Goal: Information Seeking & Learning: Learn about a topic

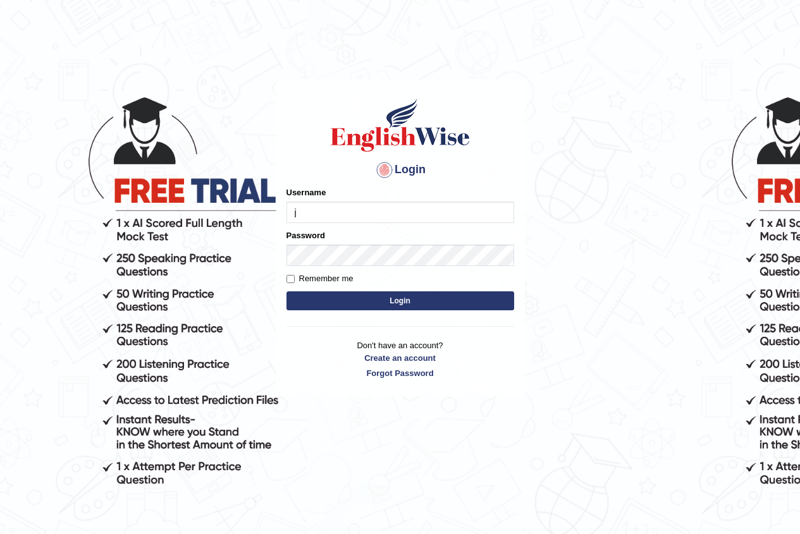
type input "jiwan_parramatta"
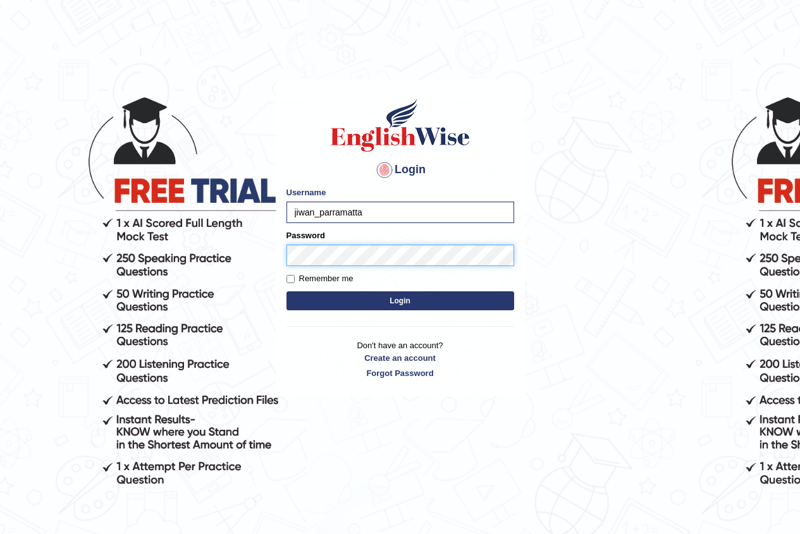
click at [286, 291] on button "Login" at bounding box center [400, 300] width 228 height 19
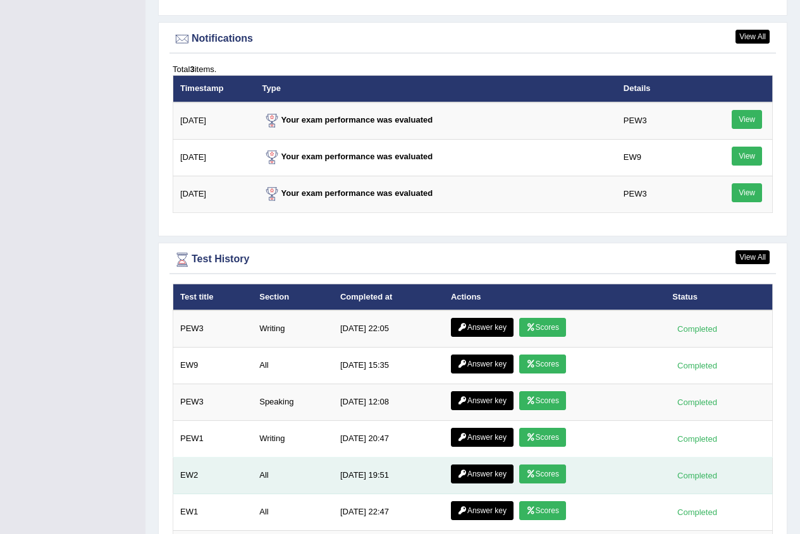
scroll to position [1694, 0]
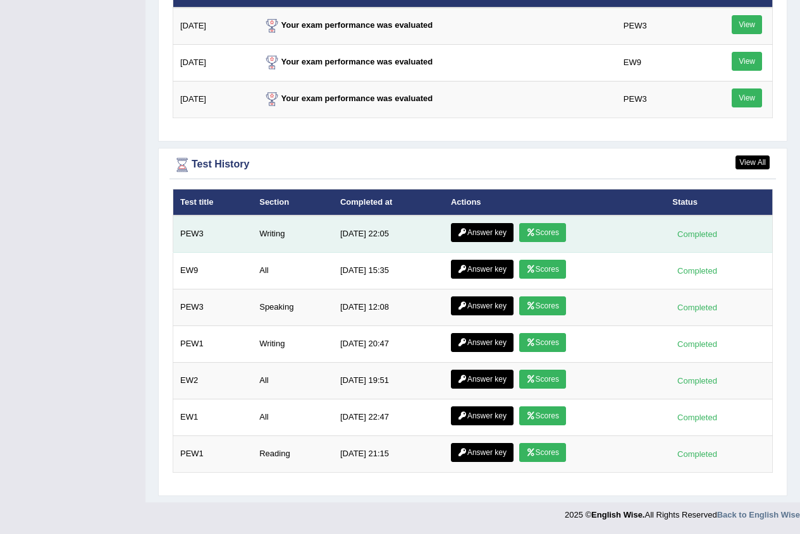
click at [531, 229] on icon at bounding box center [530, 233] width 9 height 8
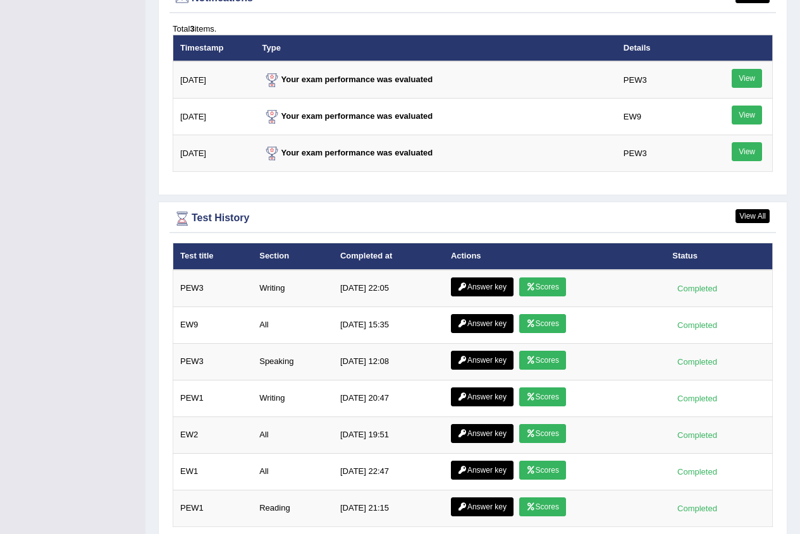
scroll to position [1613, 0]
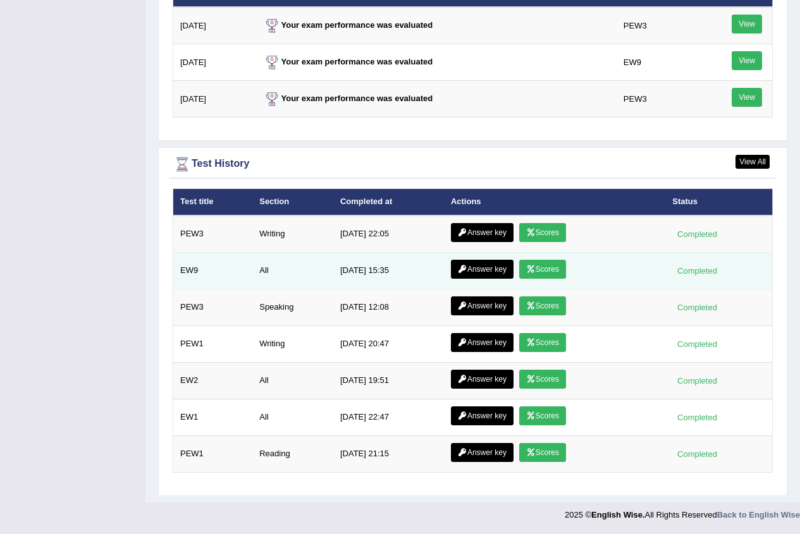
click at [542, 266] on link "Scores" at bounding box center [542, 269] width 47 height 19
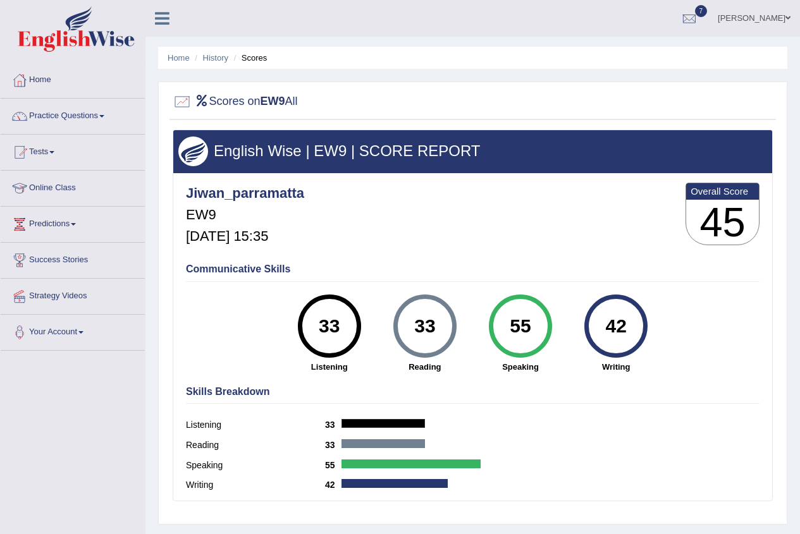
scroll to position [63, 0]
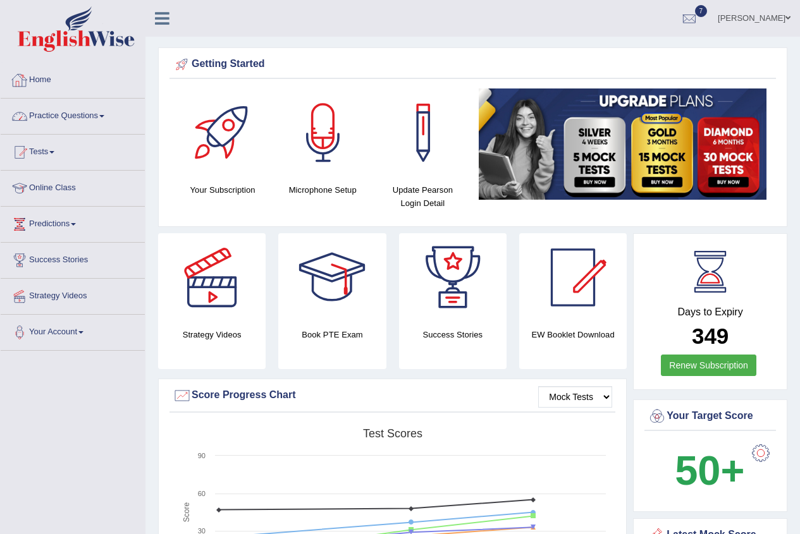
click at [92, 114] on link "Practice Questions" at bounding box center [73, 115] width 144 height 32
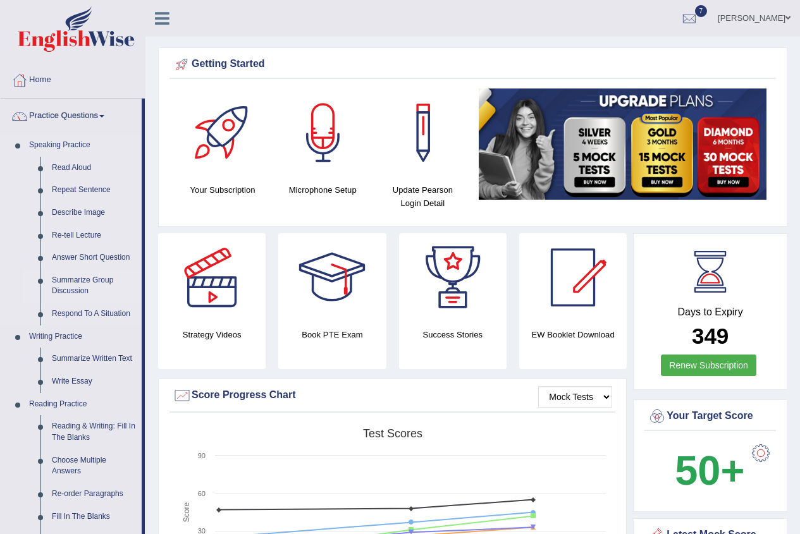
click at [87, 283] on link "Summarize Group Discussion" at bounding box center [93, 286] width 95 height 34
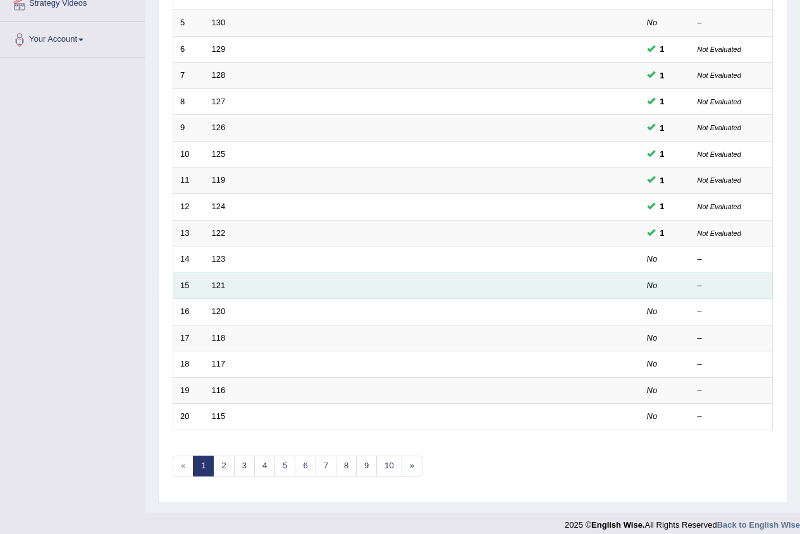
scroll to position [303, 0]
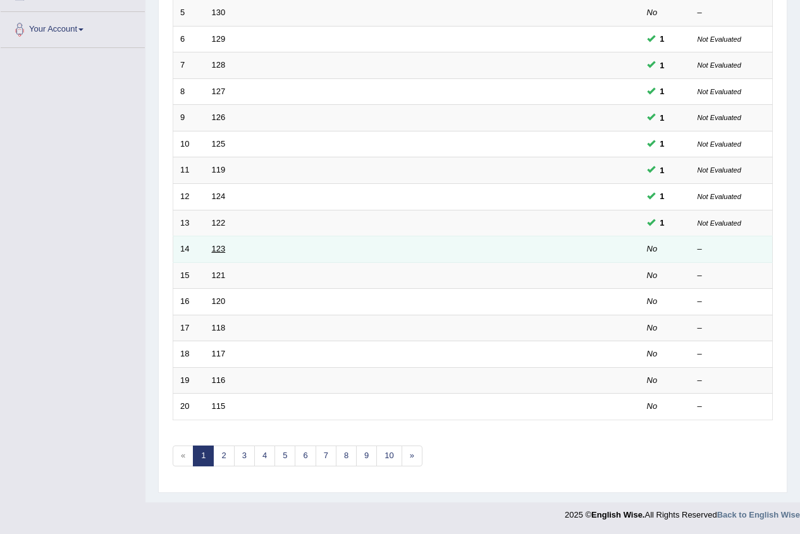
click at [219, 247] on link "123" at bounding box center [219, 248] width 14 height 9
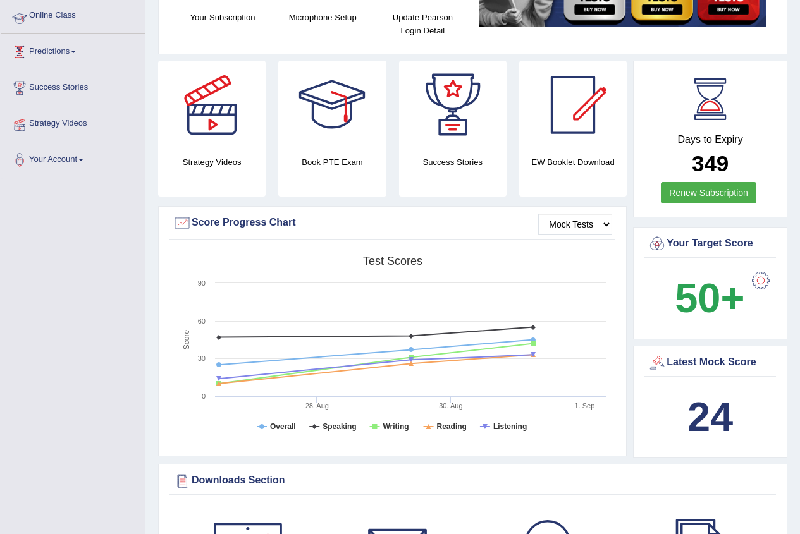
scroll to position [316, 0]
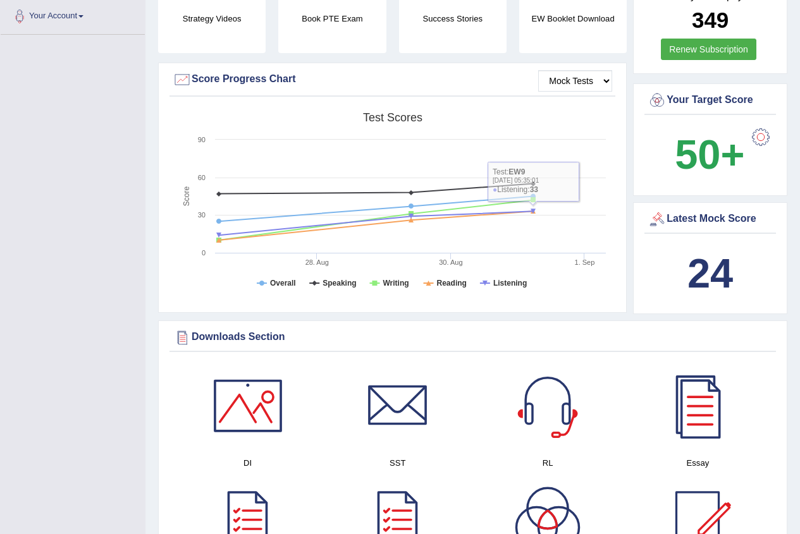
click at [693, 262] on b "24" at bounding box center [710, 273] width 46 height 46
click at [699, 219] on div "Latest Mock Score" at bounding box center [709, 219] width 125 height 19
click at [723, 265] on b "24" at bounding box center [710, 273] width 46 height 46
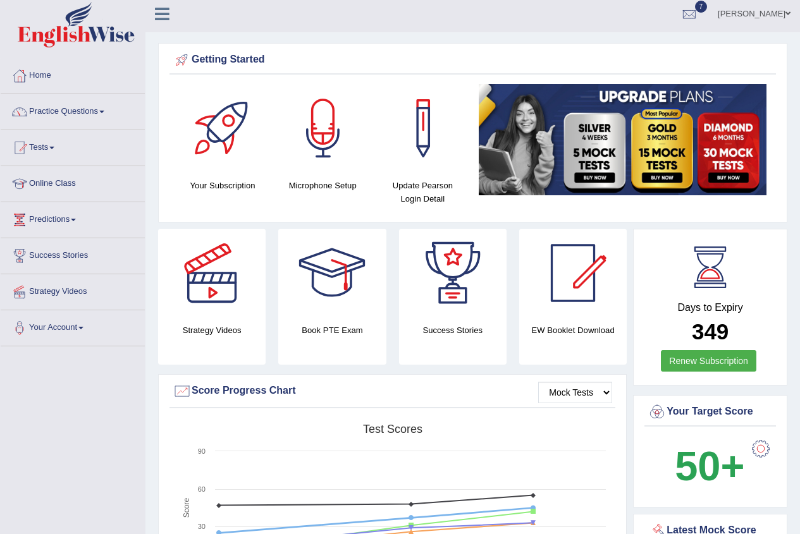
scroll to position [0, 0]
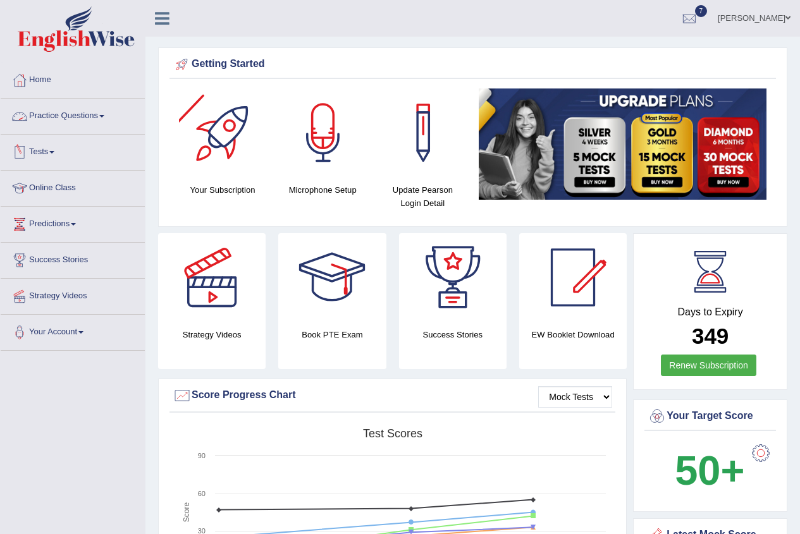
click at [91, 116] on link "Practice Questions" at bounding box center [73, 115] width 144 height 32
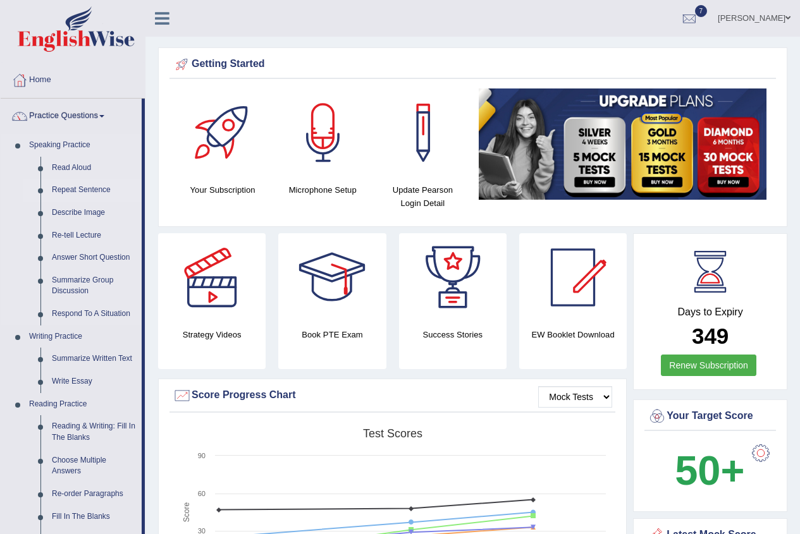
click at [95, 188] on link "Repeat Sentence" at bounding box center [93, 190] width 95 height 23
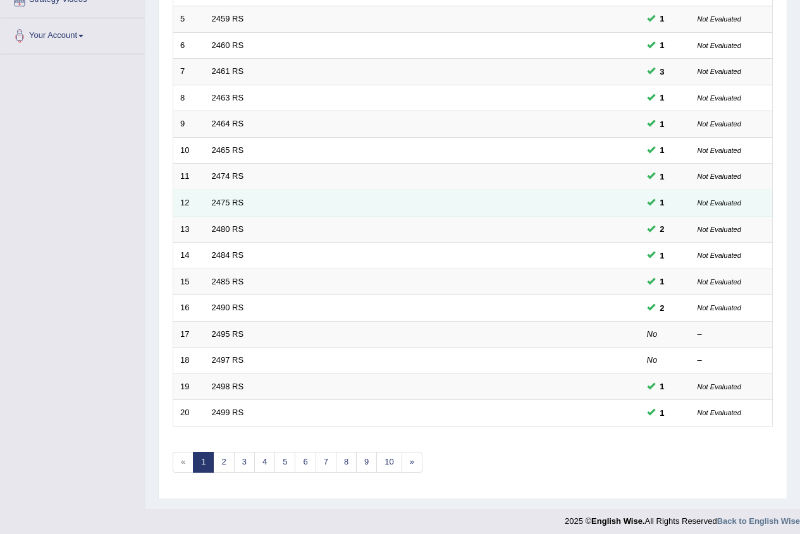
scroll to position [303, 0]
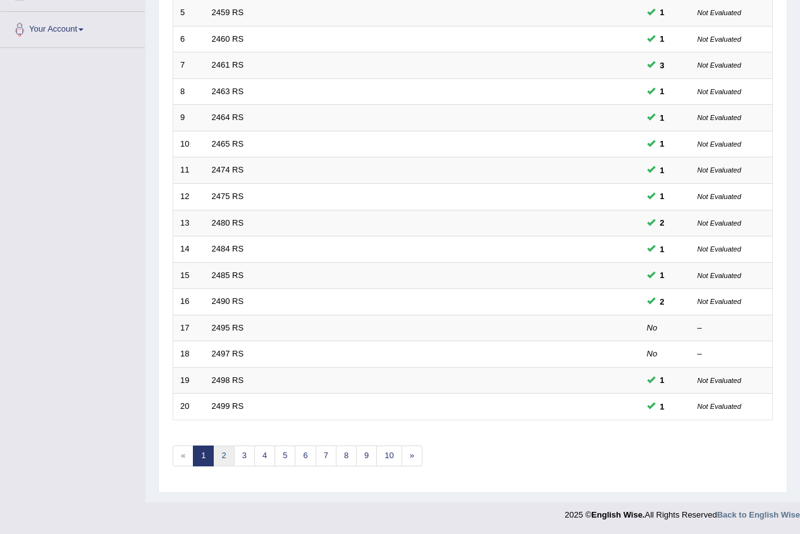
click at [224, 452] on link "2" at bounding box center [223, 456] width 21 height 21
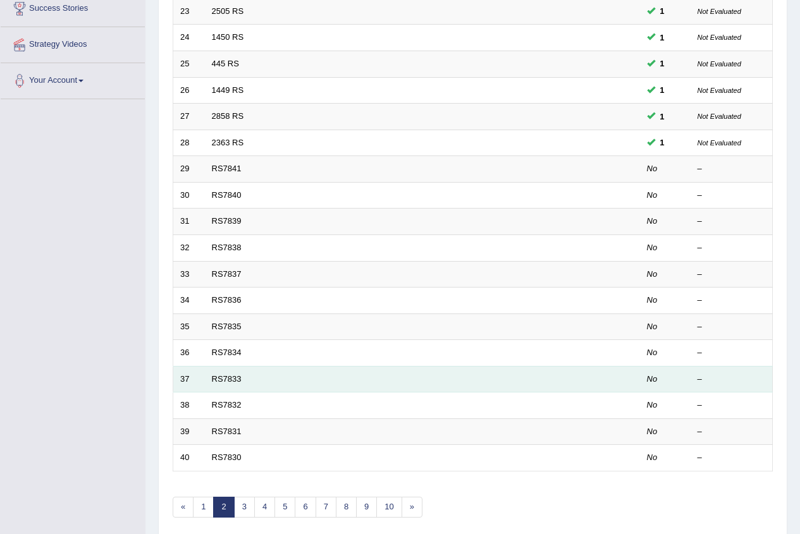
scroll to position [253, 0]
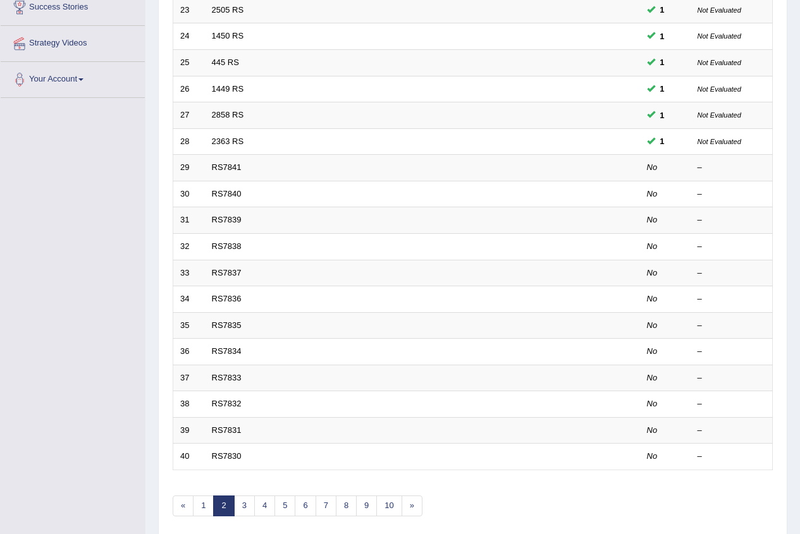
drag, startPoint x: 63, startPoint y: 381, endPoint x: 4, endPoint y: 331, distance: 77.1
click at [30, 363] on div "Toggle navigation Home Practice Questions Speaking Practice Read Aloud Repeat S…" at bounding box center [400, 162] width 800 height 831
drag, startPoint x: 1, startPoint y: 264, endPoint x: 101, endPoint y: 290, distance: 103.2
click at [101, 291] on div "Toggle navigation Home Practice Questions Speaking Practice Read Aloud Repeat S…" at bounding box center [400, 162] width 800 height 831
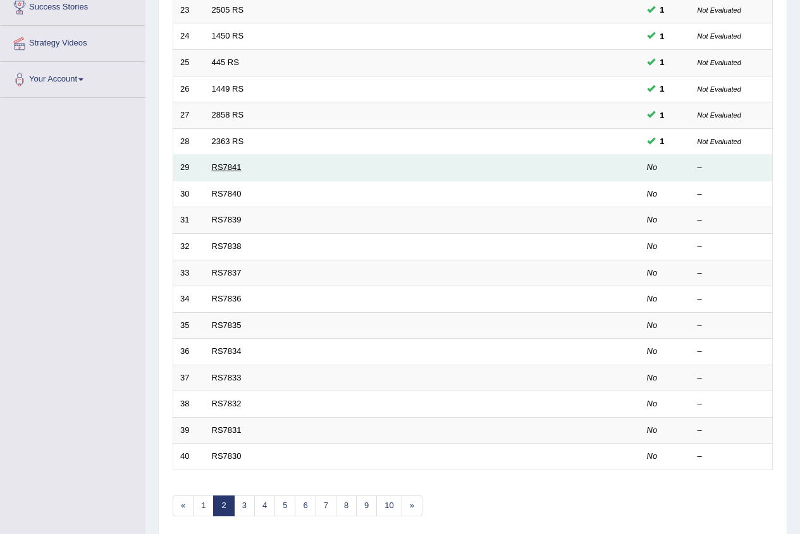
click at [231, 162] on link "RS7841" at bounding box center [227, 166] width 30 height 9
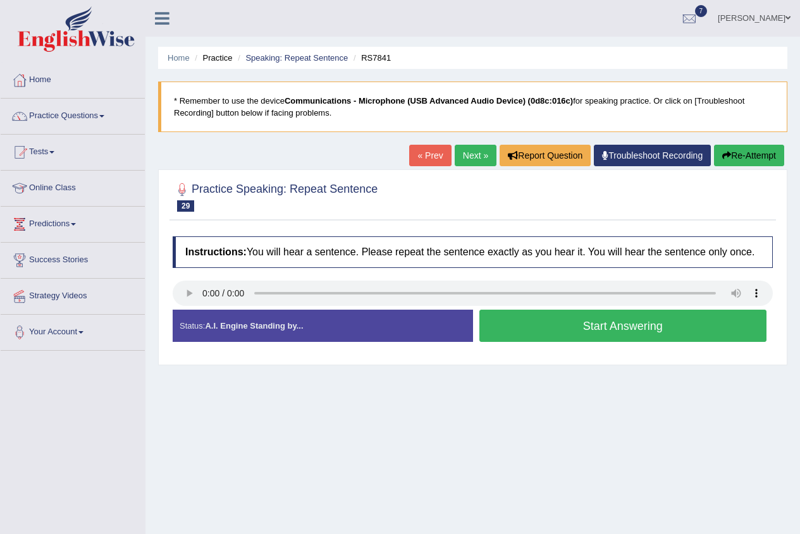
click at [501, 326] on button "Start Answering" at bounding box center [623, 326] width 288 height 32
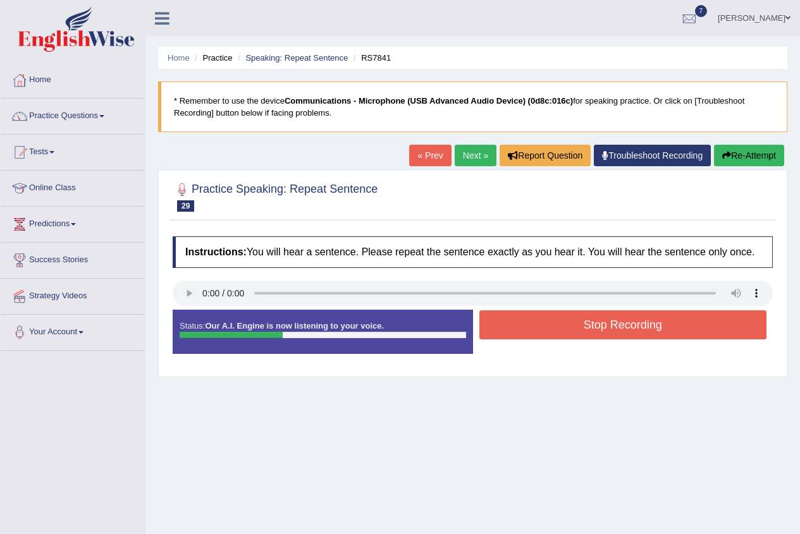
click at [495, 325] on button "Stop Recording" at bounding box center [623, 324] width 288 height 29
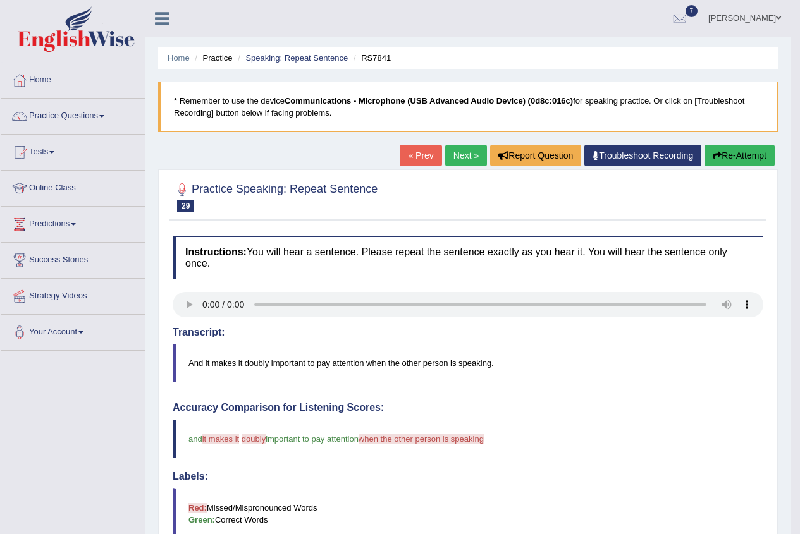
click at [450, 157] on link "Next »" at bounding box center [466, 155] width 42 height 21
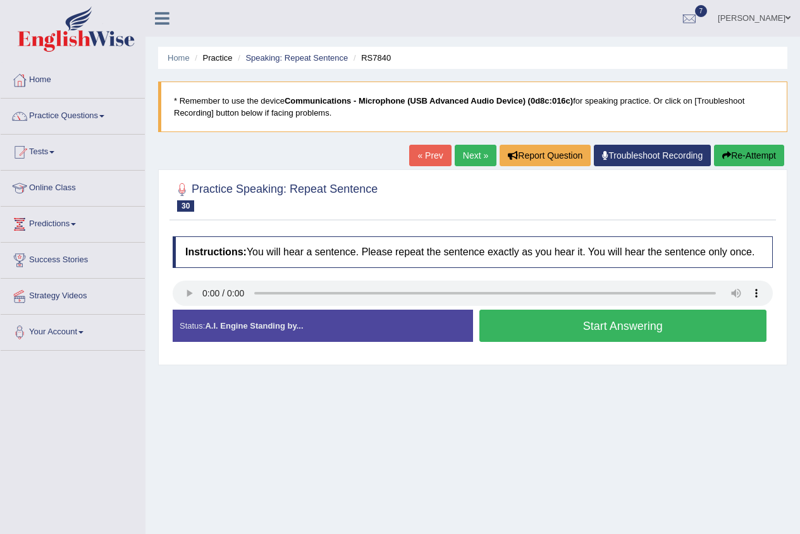
click at [531, 325] on button "Start Answering" at bounding box center [623, 326] width 288 height 32
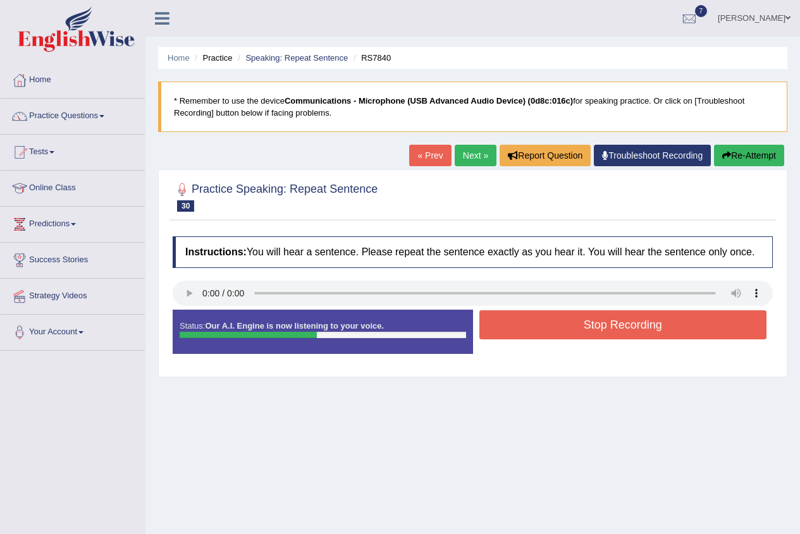
click at [530, 324] on button "Stop Recording" at bounding box center [623, 324] width 288 height 29
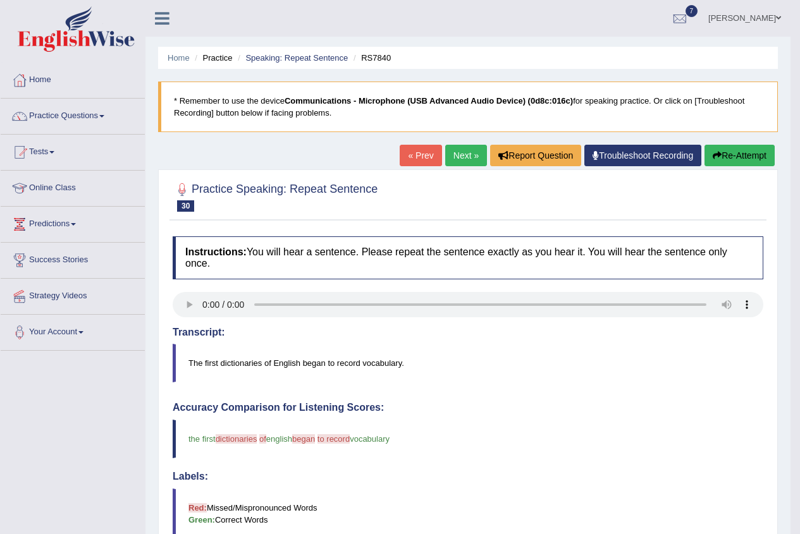
click at [445, 159] on link "Next »" at bounding box center [466, 155] width 42 height 21
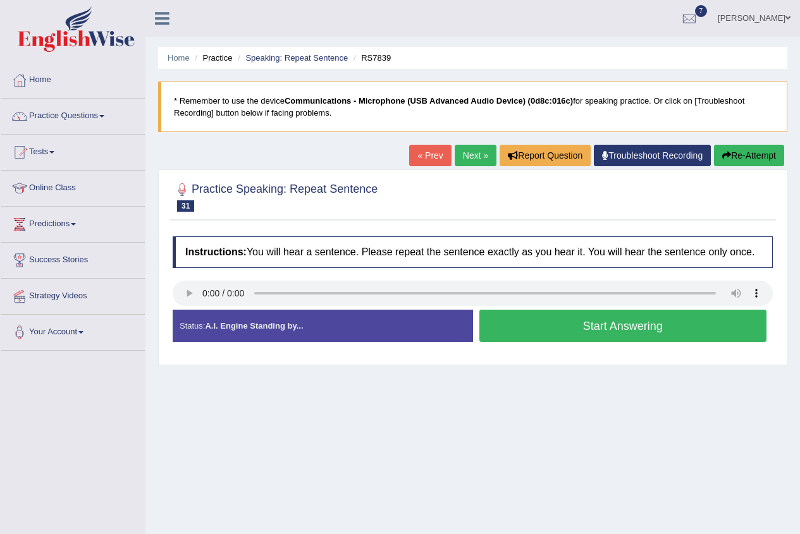
click at [507, 331] on button "Start Answering" at bounding box center [623, 326] width 288 height 32
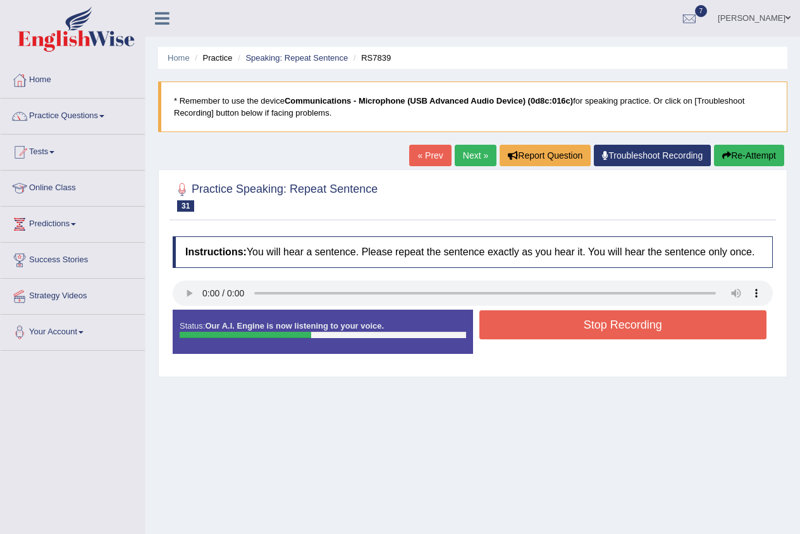
click at [510, 324] on button "Stop Recording" at bounding box center [623, 324] width 288 height 29
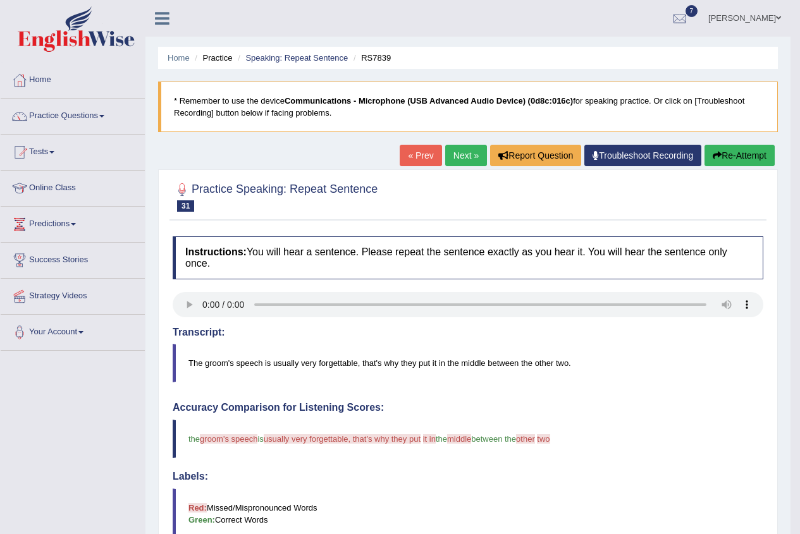
click at [454, 154] on link "Next »" at bounding box center [466, 155] width 42 height 21
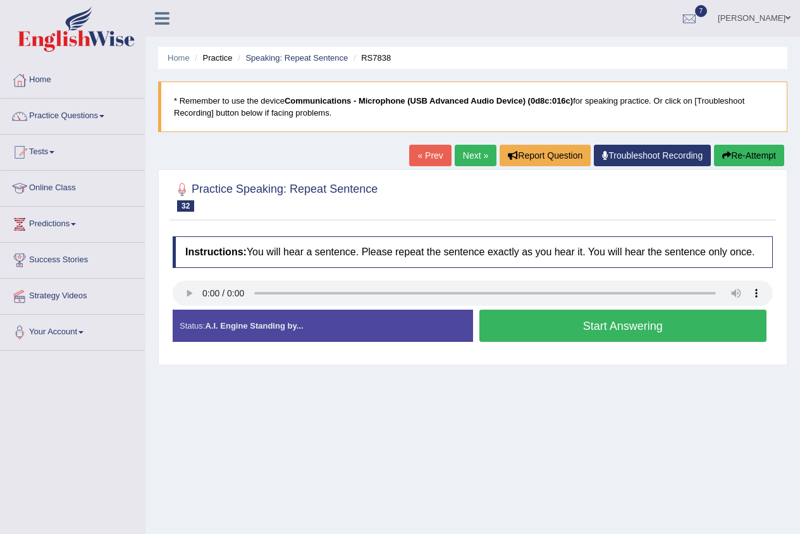
click at [537, 322] on button "Start Answering" at bounding box center [623, 326] width 288 height 32
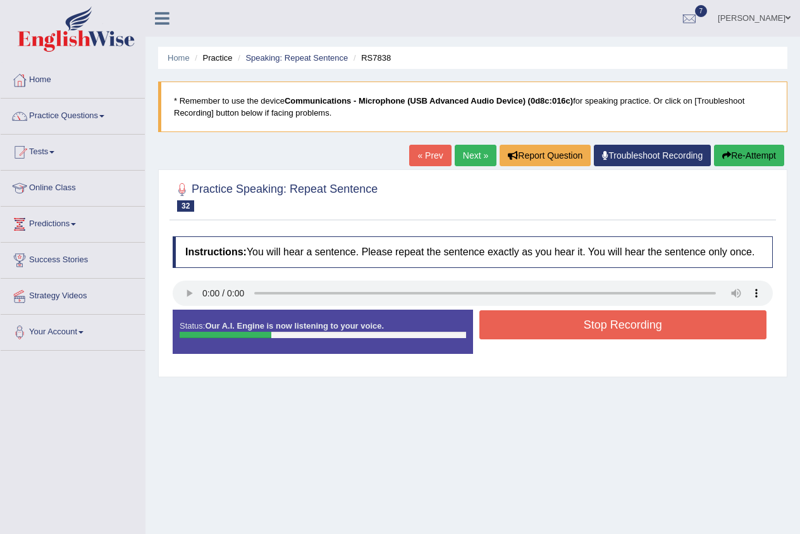
click at [563, 322] on button "Stop Recording" at bounding box center [623, 324] width 288 height 29
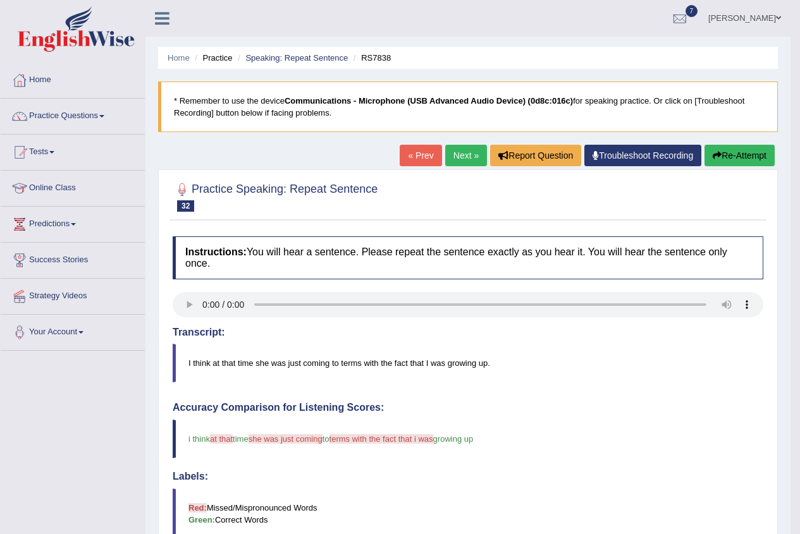
click at [446, 153] on link "Next »" at bounding box center [466, 155] width 42 height 21
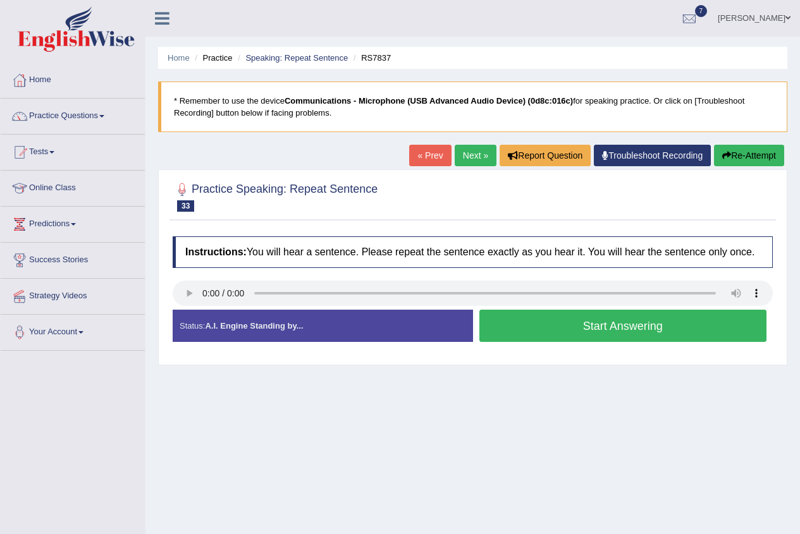
click at [516, 327] on button "Start Answering" at bounding box center [623, 326] width 288 height 32
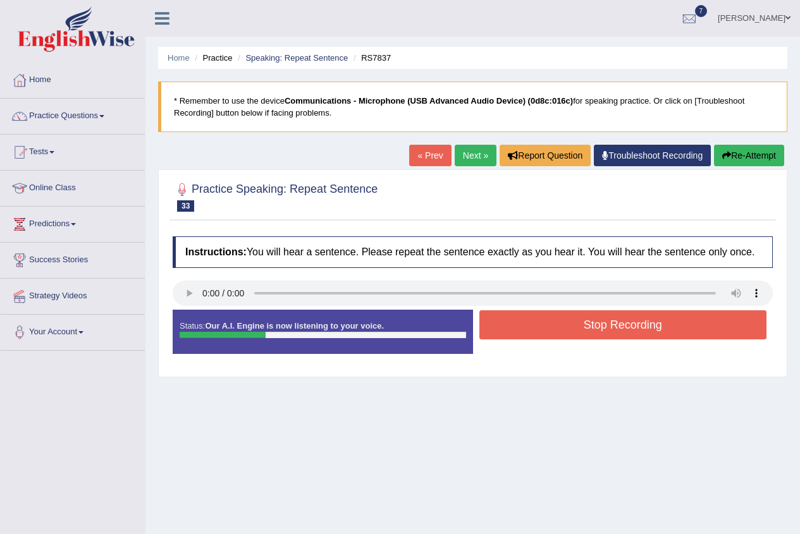
click at [506, 327] on button "Stop Recording" at bounding box center [623, 324] width 288 height 29
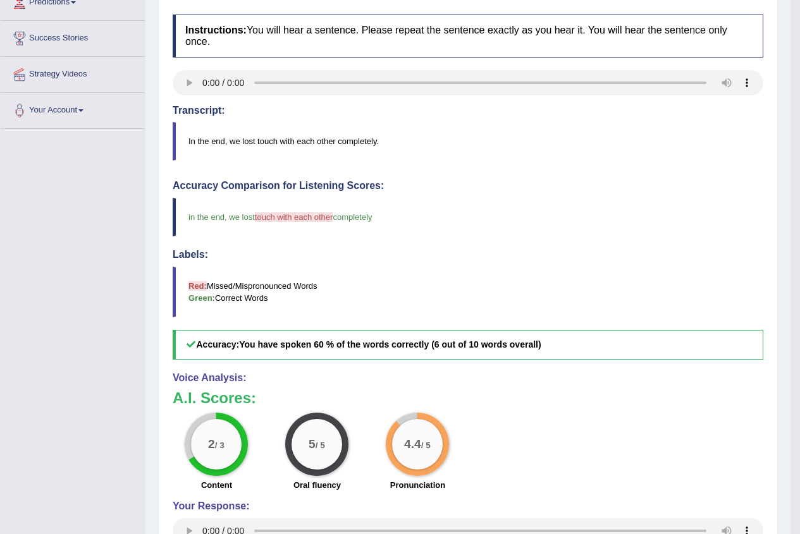
scroll to position [90, 0]
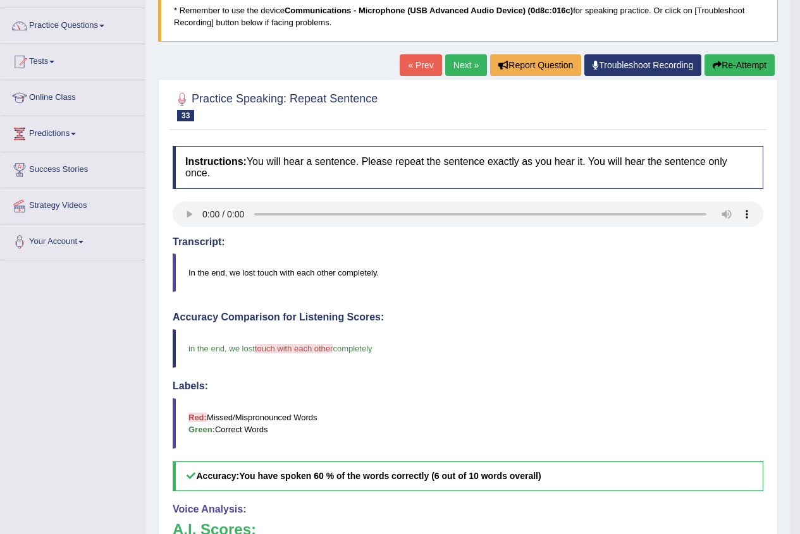
click at [457, 61] on link "Next »" at bounding box center [466, 64] width 42 height 21
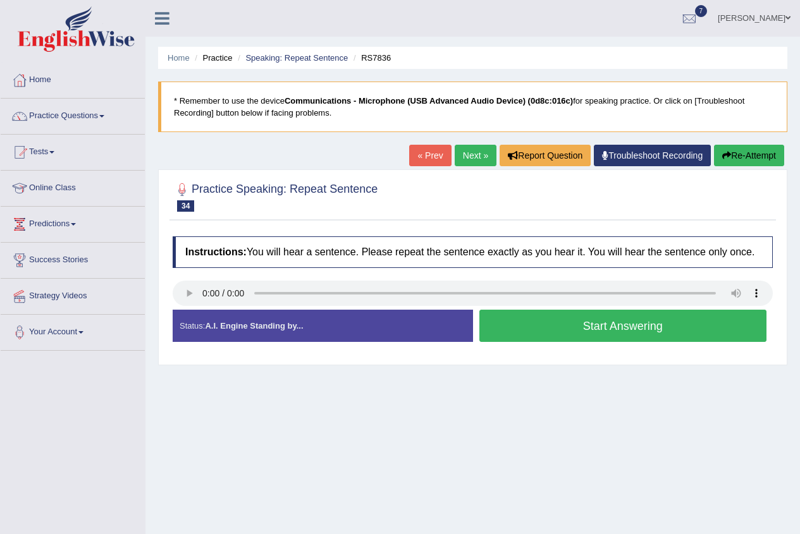
click at [554, 329] on button "Start Answering" at bounding box center [623, 326] width 288 height 32
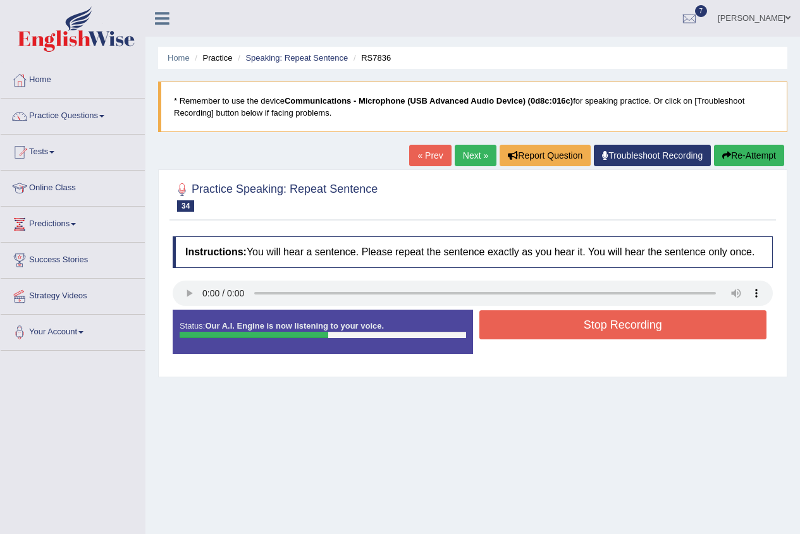
click at [546, 327] on button "Stop Recording" at bounding box center [623, 324] width 288 height 29
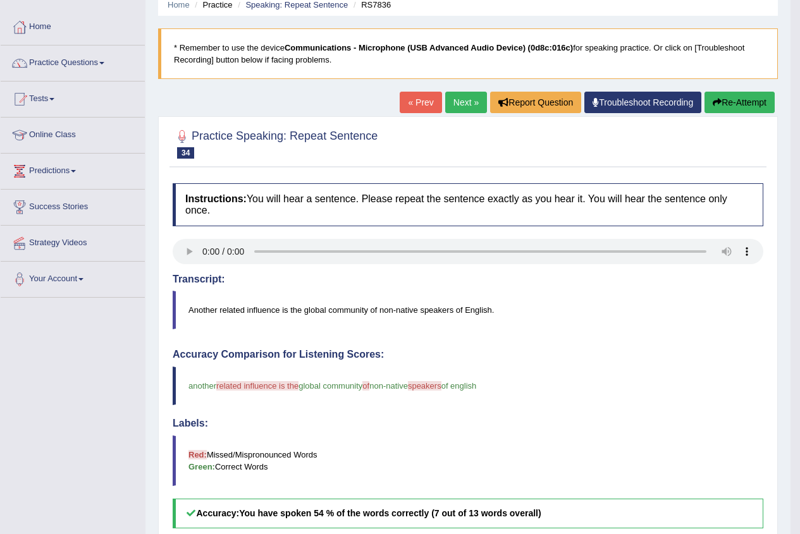
scroll to position [27, 0]
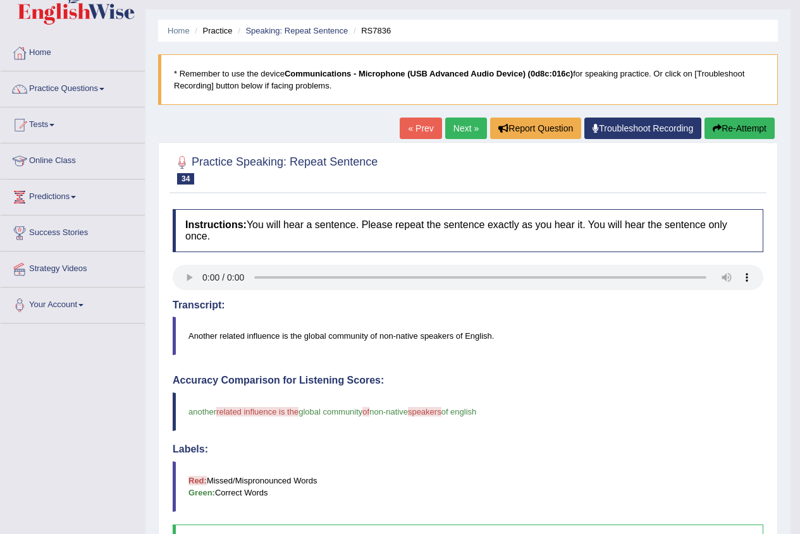
click at [461, 128] on link "Next »" at bounding box center [466, 128] width 42 height 21
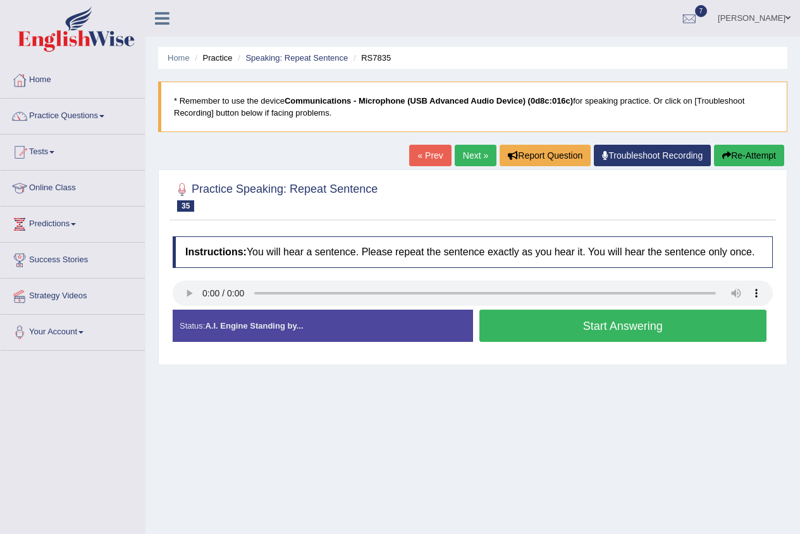
click at [599, 325] on button "Start Answering" at bounding box center [623, 326] width 288 height 32
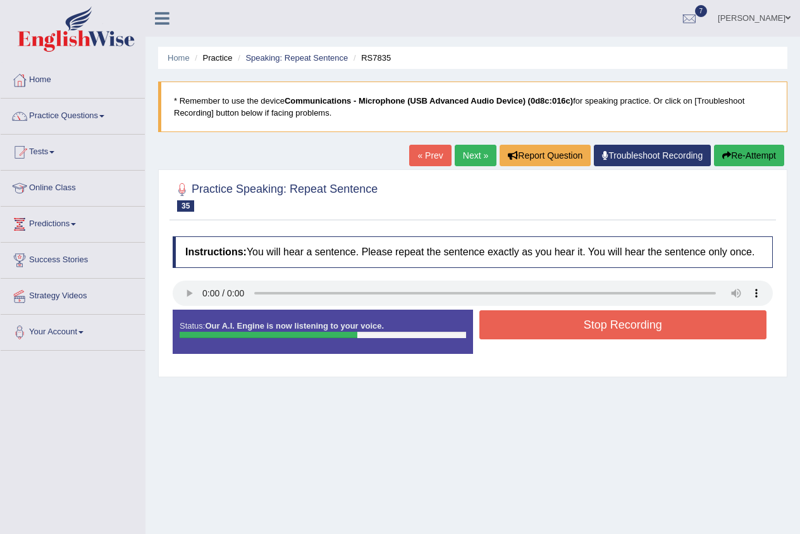
click at [587, 321] on button "Stop Recording" at bounding box center [623, 324] width 288 height 29
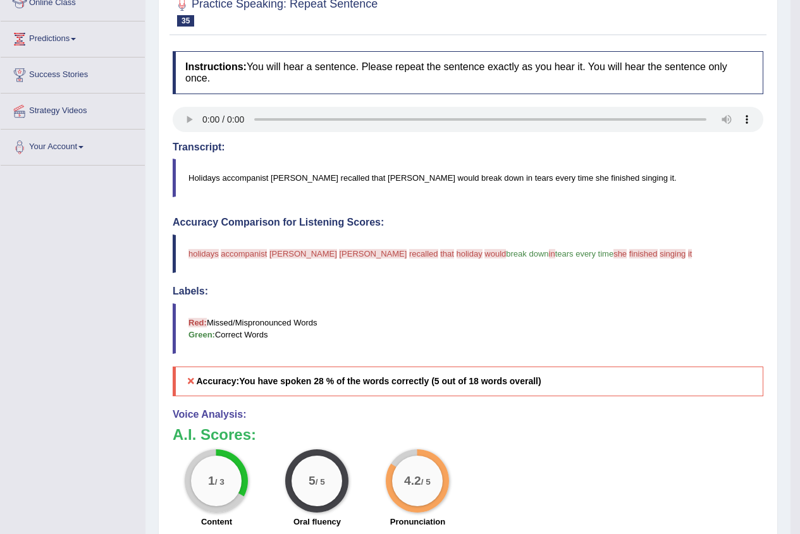
scroll to position [27, 0]
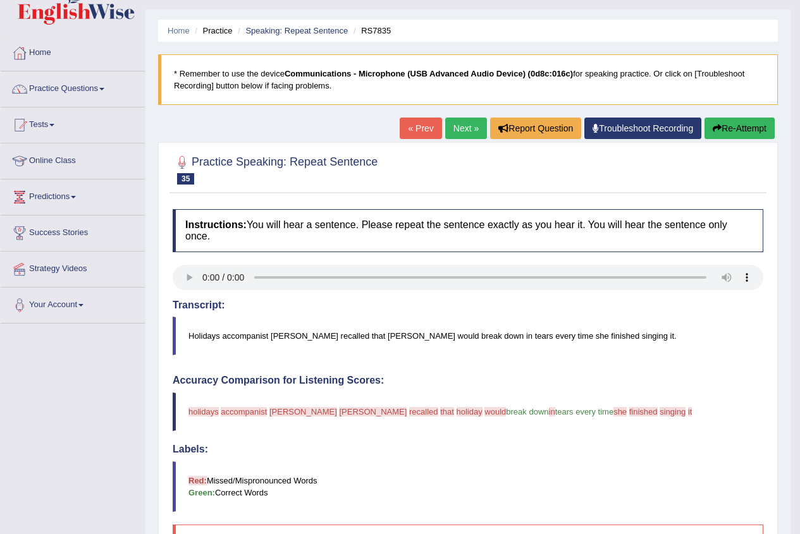
click at [458, 123] on link "Next »" at bounding box center [466, 128] width 42 height 21
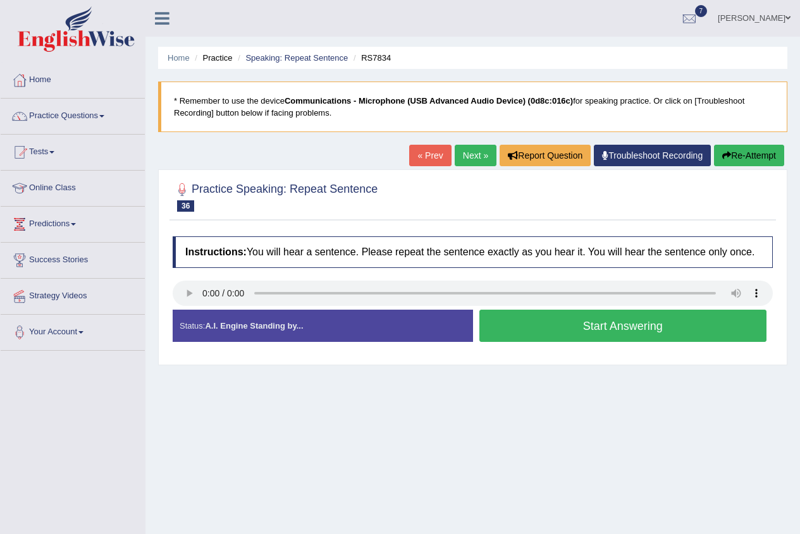
click at [570, 329] on button "Start Answering" at bounding box center [623, 326] width 288 height 32
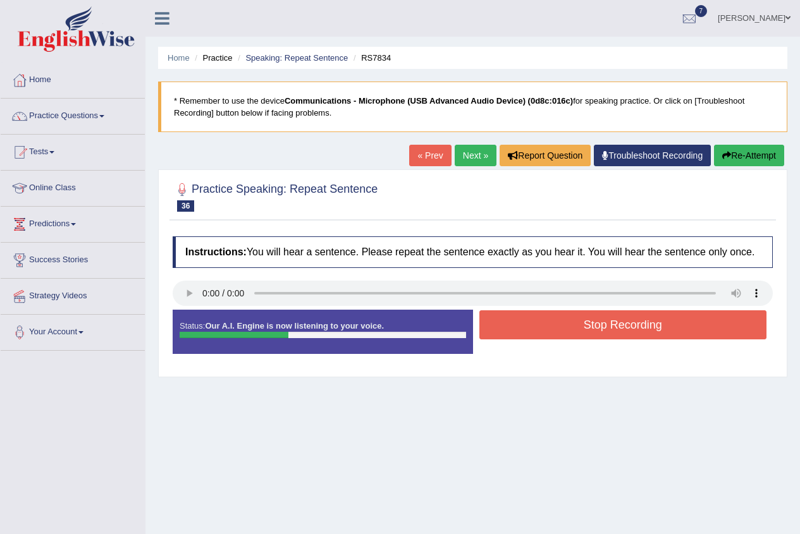
click at [557, 322] on button "Stop Recording" at bounding box center [623, 324] width 288 height 29
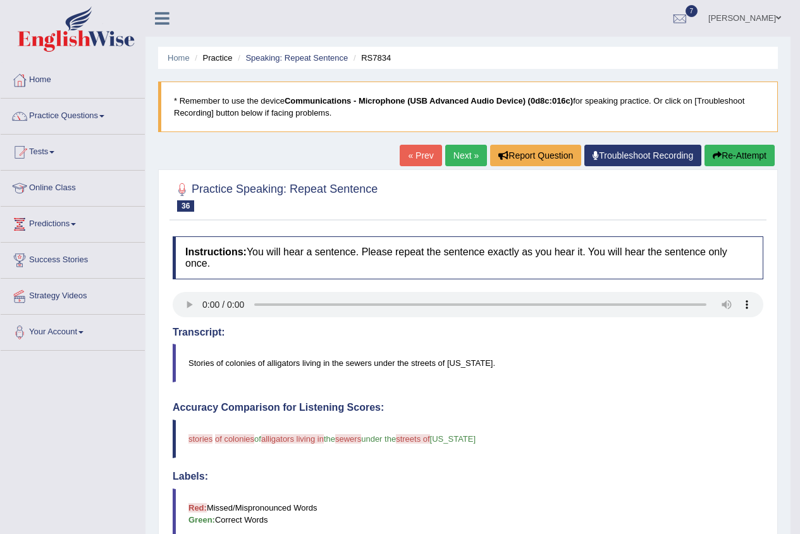
click at [461, 152] on link "Next »" at bounding box center [466, 155] width 42 height 21
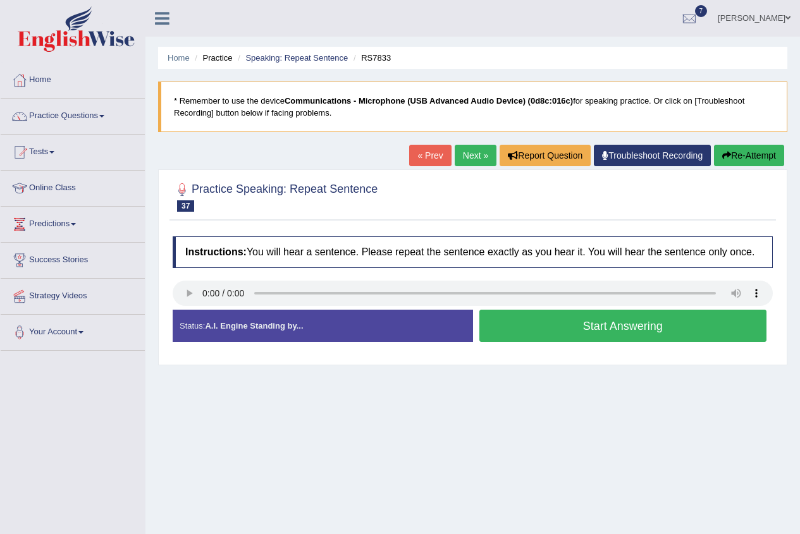
click at [547, 331] on button "Start Answering" at bounding box center [623, 326] width 288 height 32
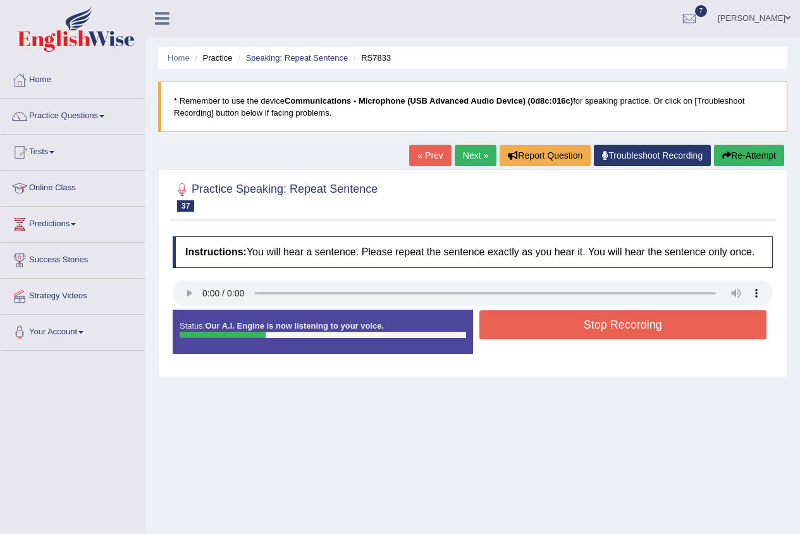
click at [557, 324] on button "Stop Recording" at bounding box center [623, 324] width 288 height 29
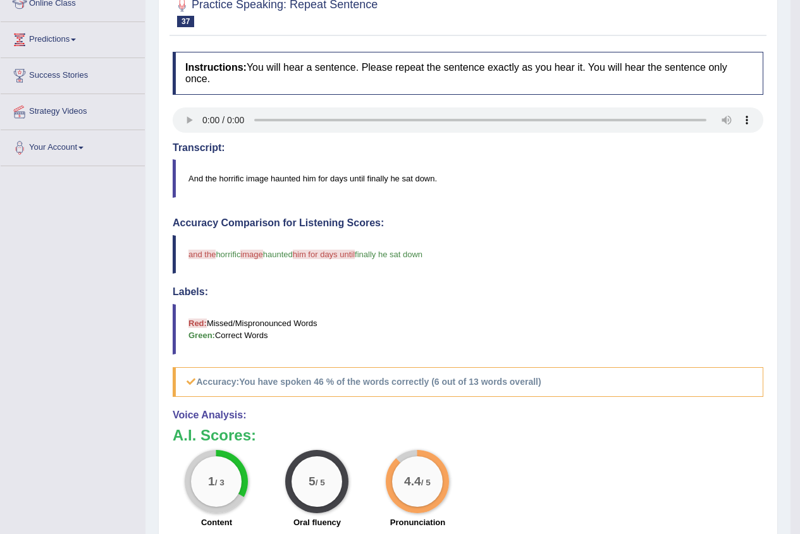
scroll to position [63, 0]
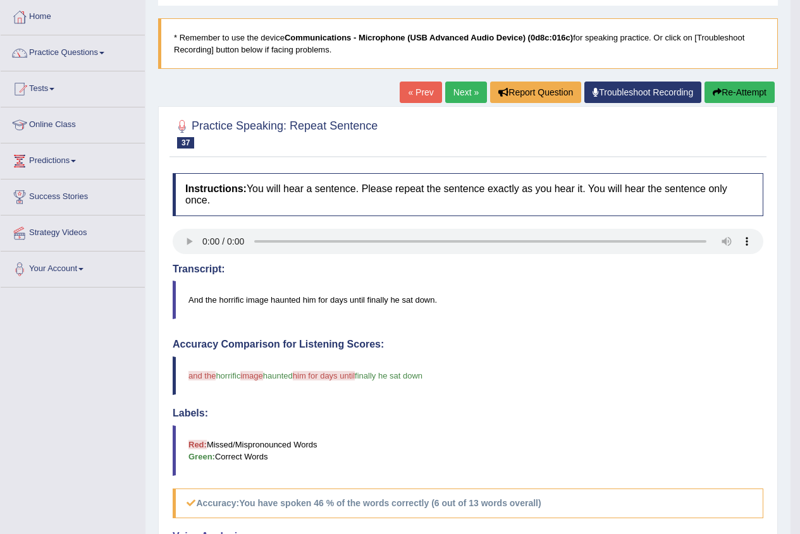
click at [454, 90] on link "Next »" at bounding box center [466, 92] width 42 height 21
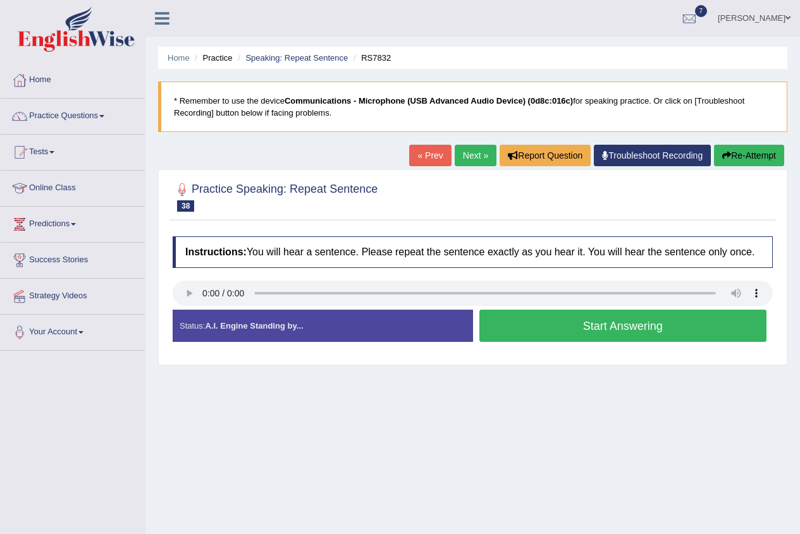
click at [596, 322] on button "Start Answering" at bounding box center [623, 326] width 288 height 32
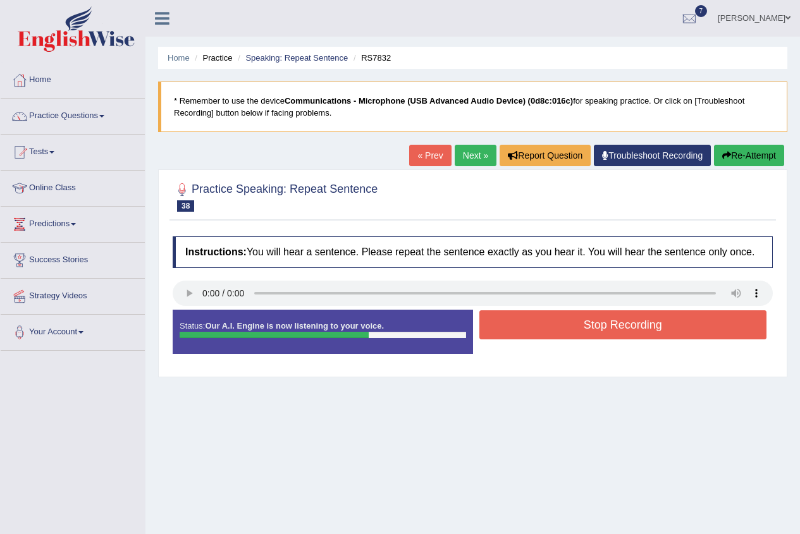
click at [608, 315] on button "Stop Recording" at bounding box center [623, 324] width 288 height 29
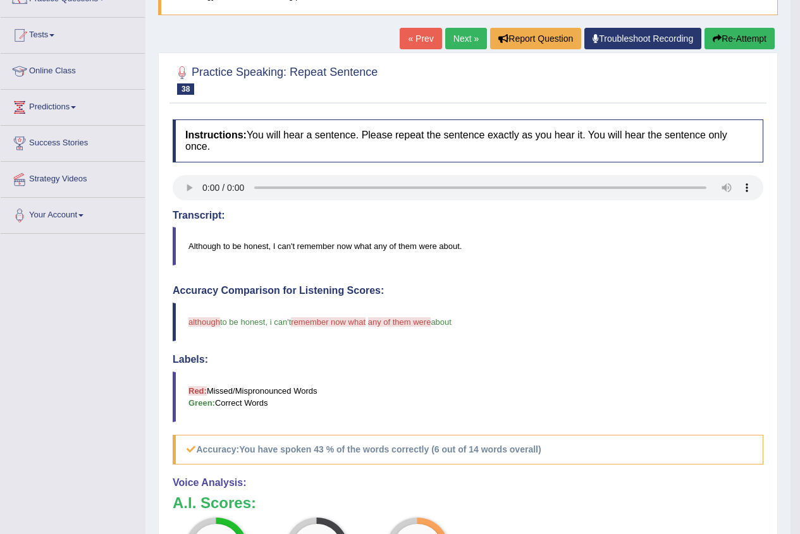
scroll to position [126, 0]
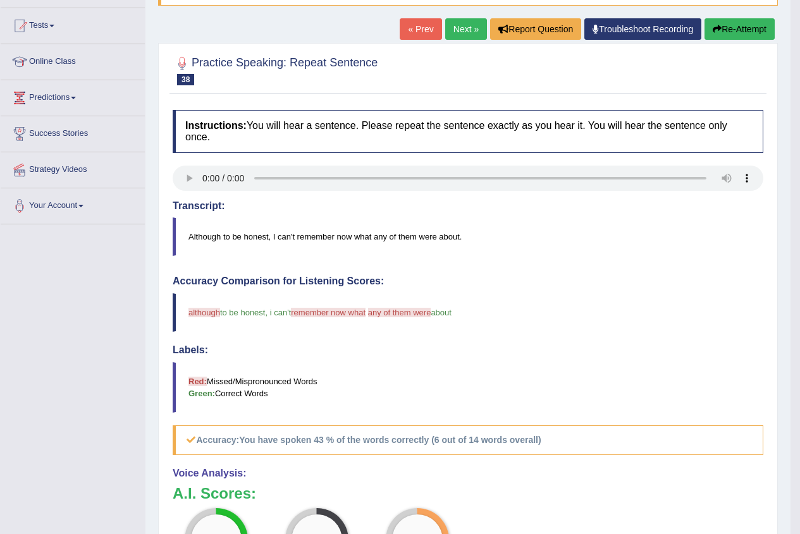
click at [461, 26] on link "Next »" at bounding box center [466, 28] width 42 height 21
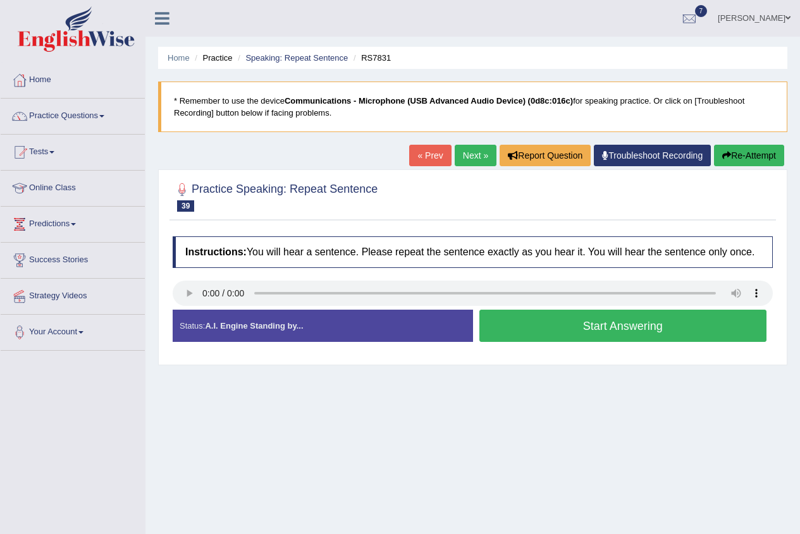
click at [520, 329] on button "Start Answering" at bounding box center [623, 326] width 288 height 32
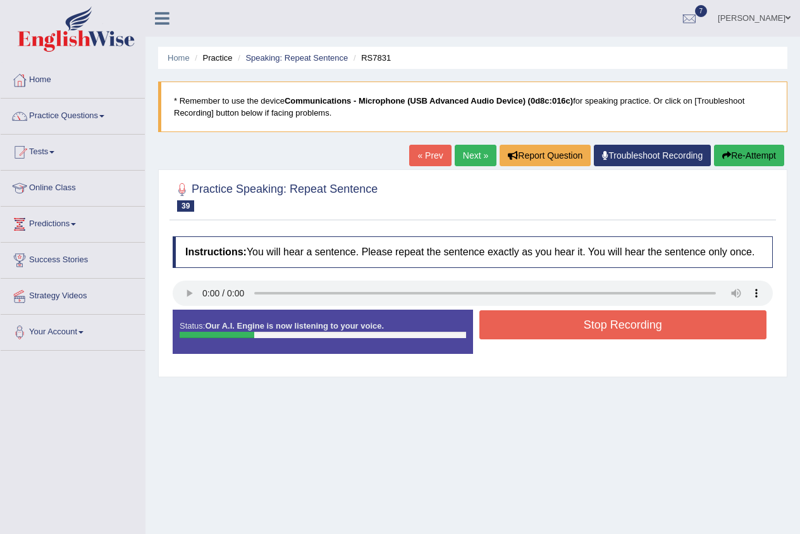
click at [516, 327] on button "Stop Recording" at bounding box center [623, 324] width 288 height 29
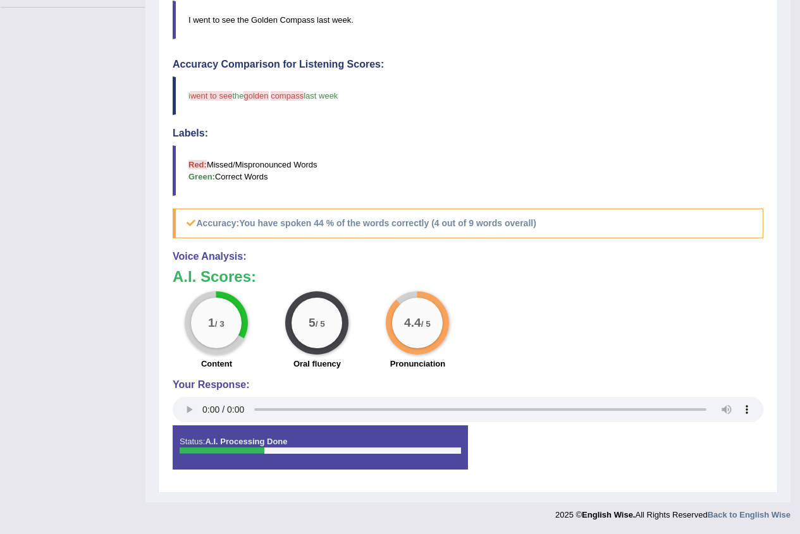
scroll to position [90, 0]
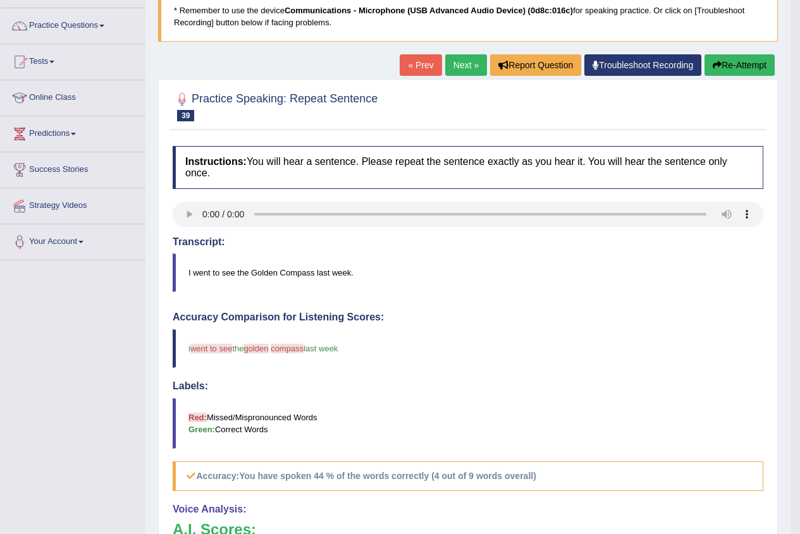
click at [466, 61] on link "Next »" at bounding box center [466, 64] width 42 height 21
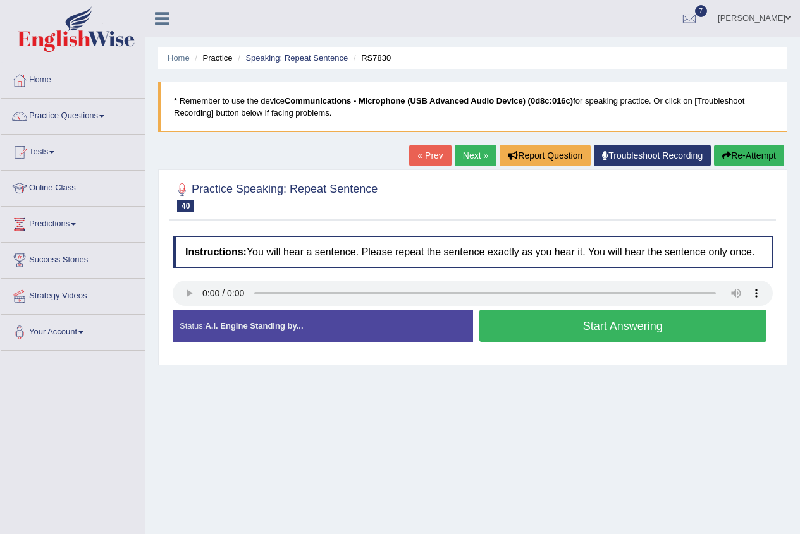
click at [555, 321] on button "Start Answering" at bounding box center [623, 326] width 288 height 32
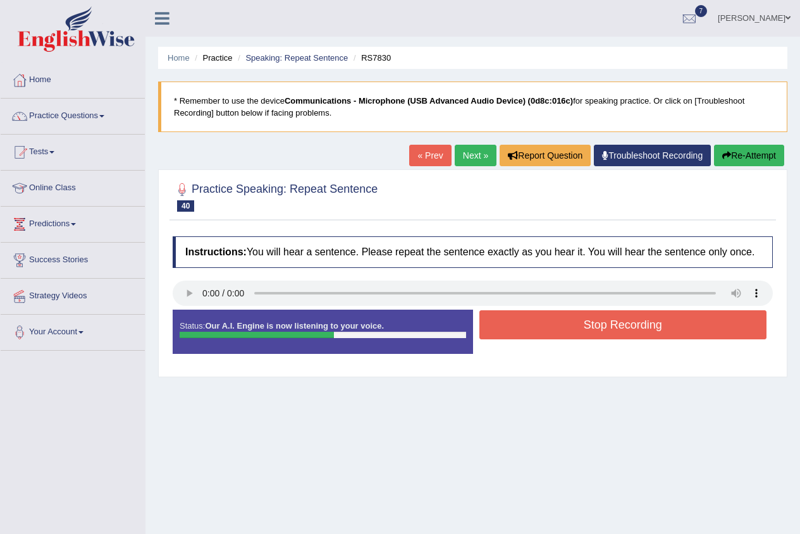
click at [611, 326] on button "Stop Recording" at bounding box center [623, 324] width 288 height 29
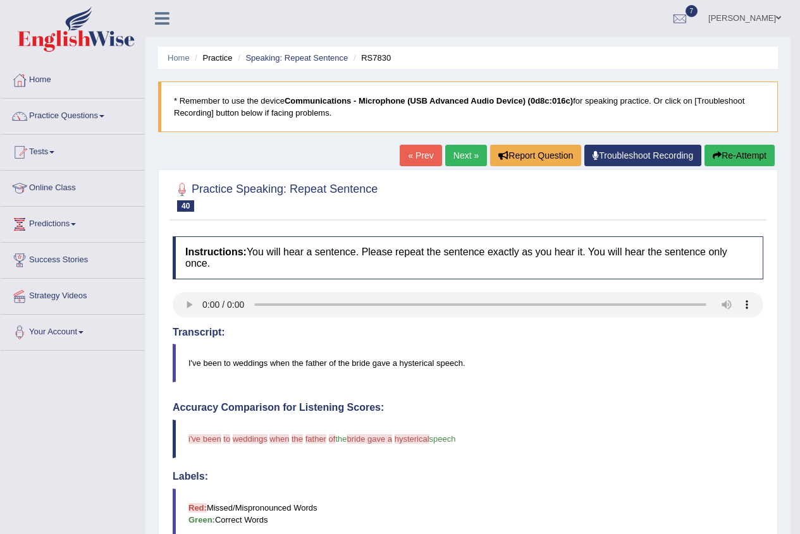
click at [725, 149] on button "Re-Attempt" at bounding box center [739, 155] width 70 height 21
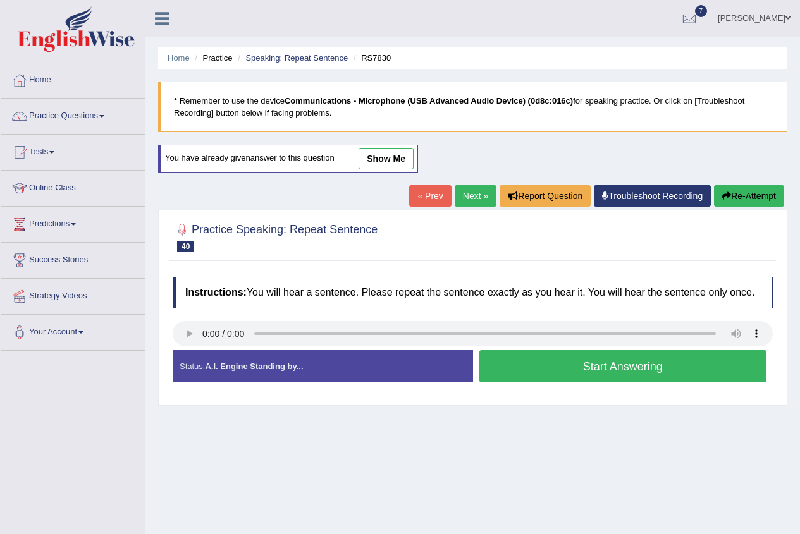
click at [537, 370] on button "Start Answering" at bounding box center [623, 366] width 288 height 32
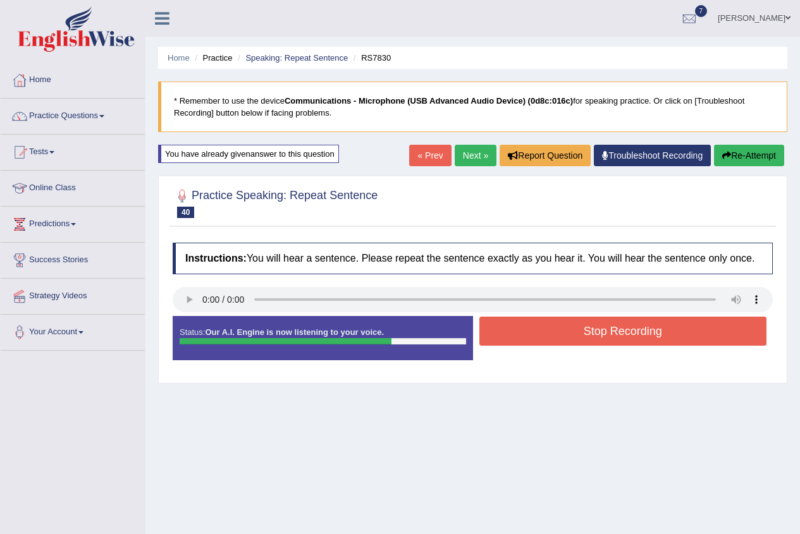
click at [544, 329] on button "Stop Recording" at bounding box center [623, 331] width 288 height 29
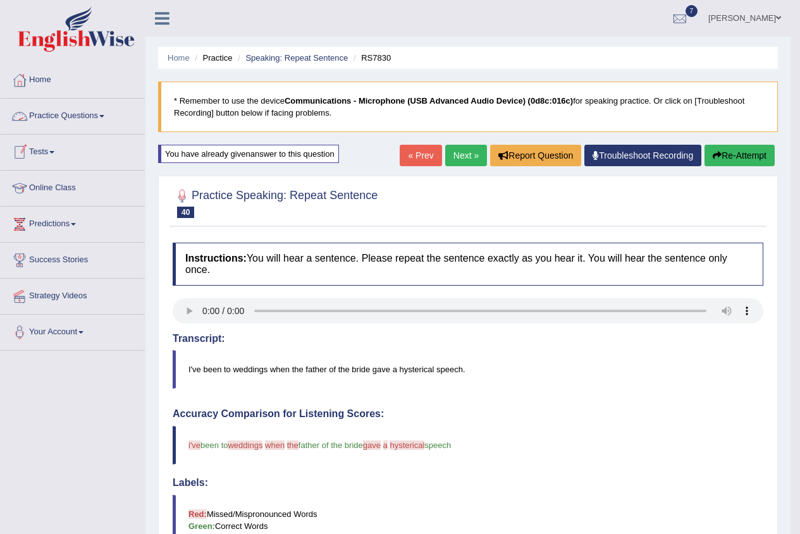
click at [455, 150] on link "Next »" at bounding box center [466, 155] width 42 height 21
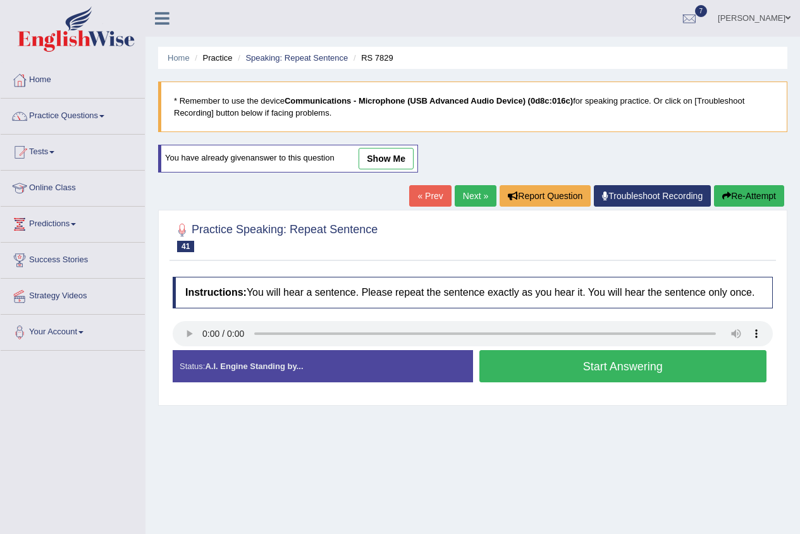
click at [388, 157] on link "show me" at bounding box center [385, 158] width 55 height 21
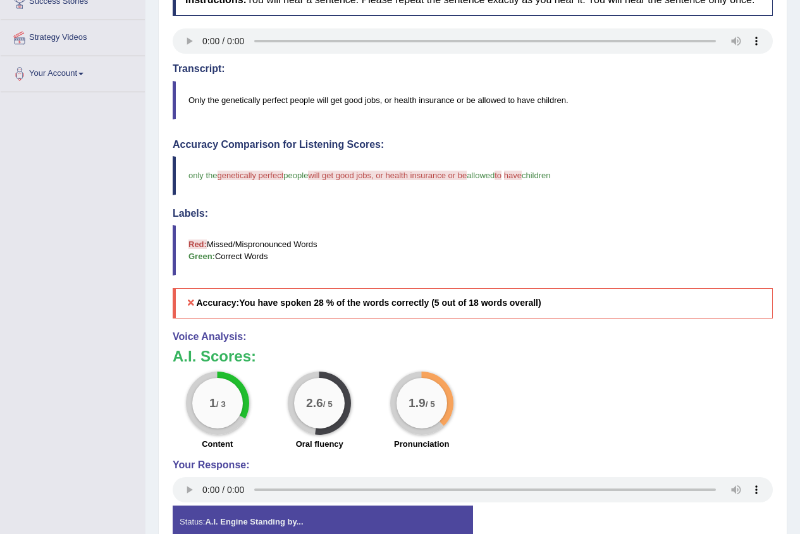
scroll to position [137, 0]
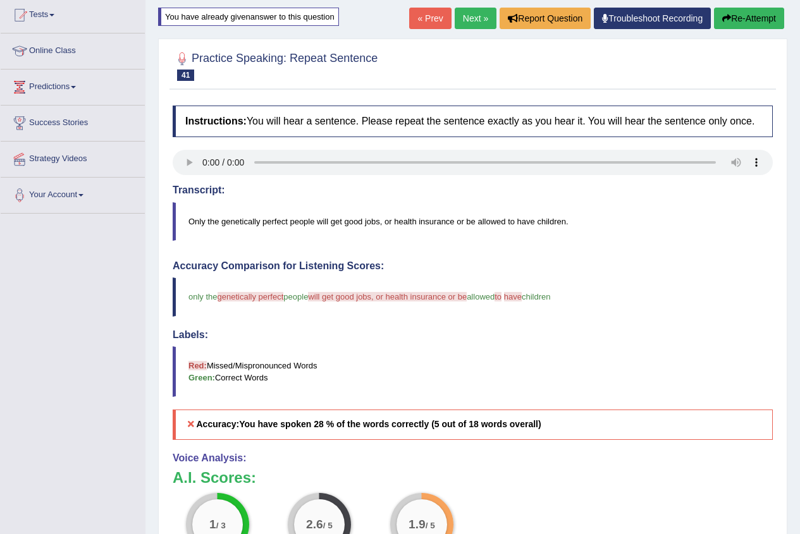
click at [754, 15] on button "Re-Attempt" at bounding box center [749, 18] width 70 height 21
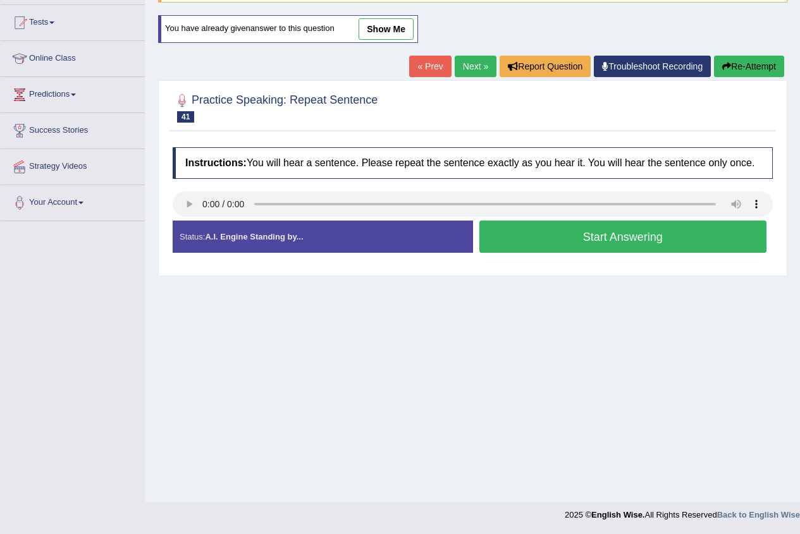
click at [501, 236] on button "Start Answering" at bounding box center [623, 237] width 288 height 32
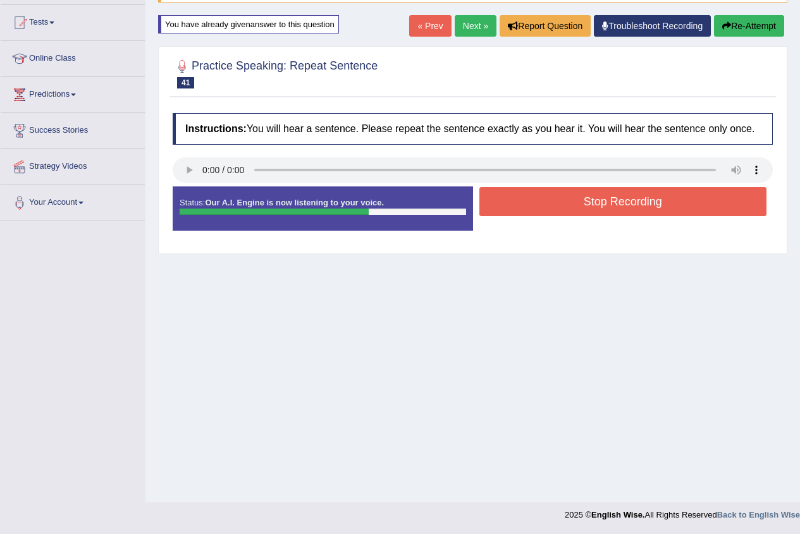
click at [532, 202] on button "Stop Recording" at bounding box center [623, 201] width 288 height 29
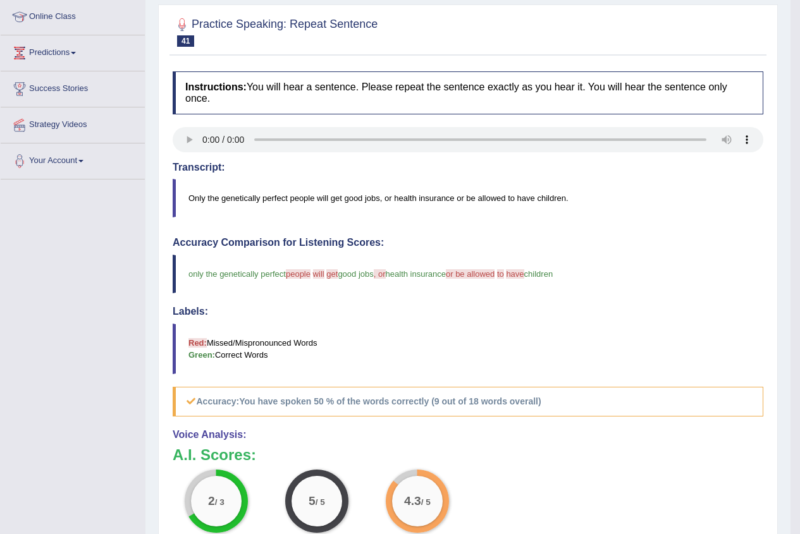
scroll to position [66, 0]
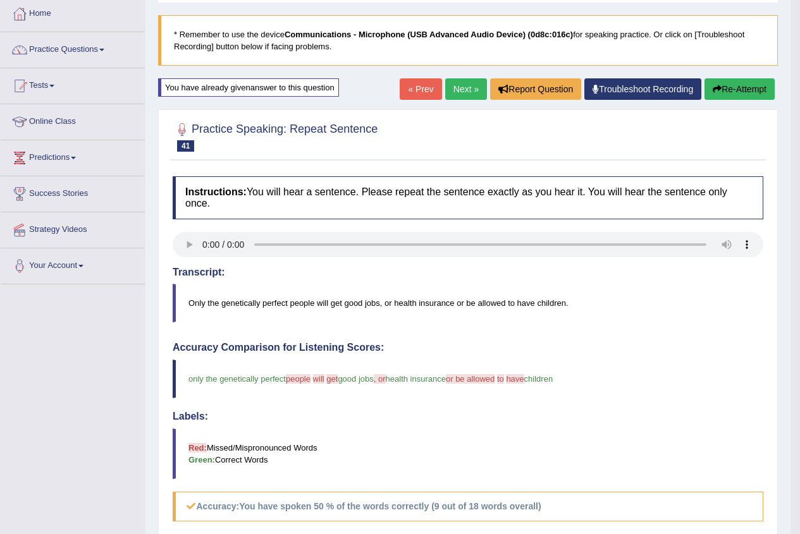
click at [463, 87] on link "Next »" at bounding box center [466, 88] width 42 height 21
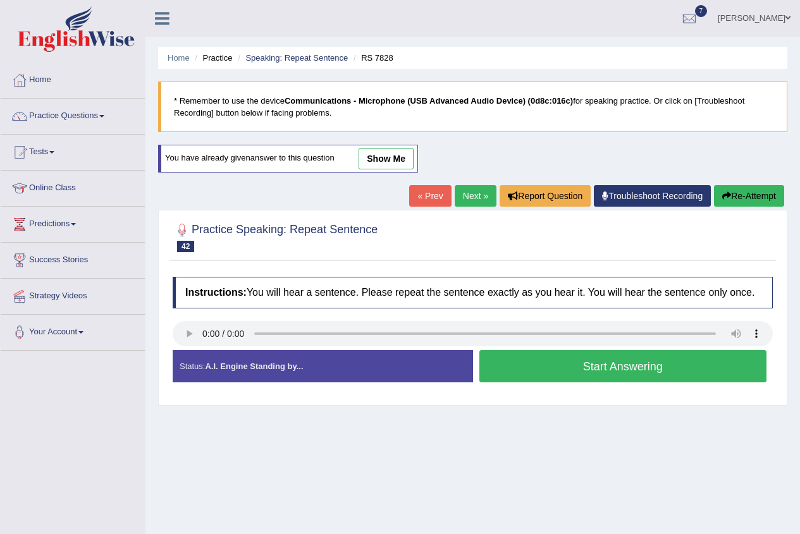
click at [392, 156] on link "show me" at bounding box center [385, 158] width 55 height 21
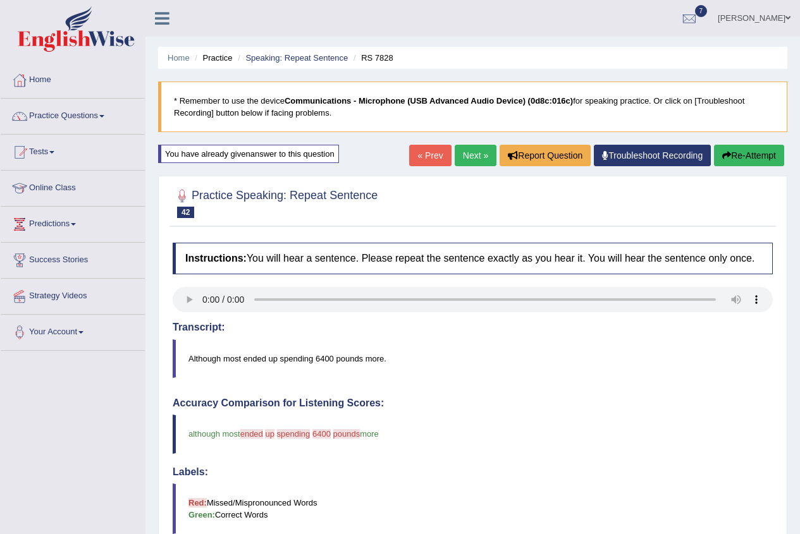
click at [472, 155] on link "Next »" at bounding box center [476, 155] width 42 height 21
click at [466, 153] on link "Next »" at bounding box center [476, 155] width 42 height 21
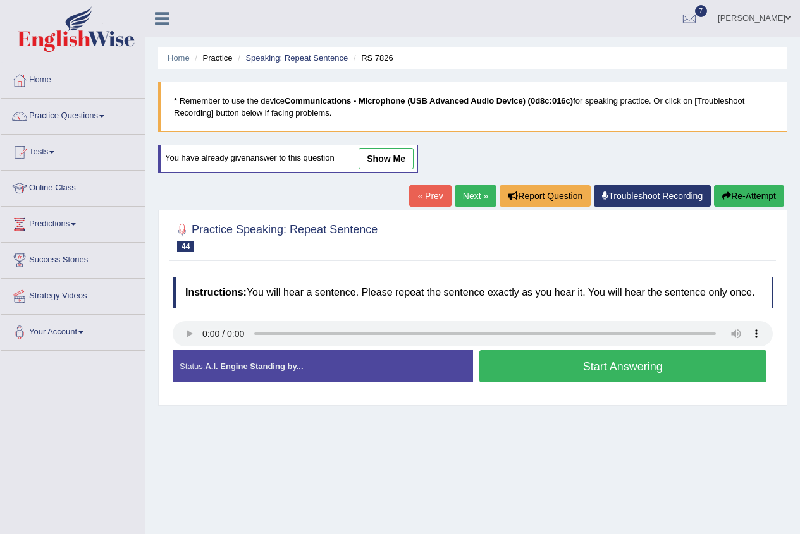
click at [391, 163] on link "show me" at bounding box center [385, 158] width 55 height 21
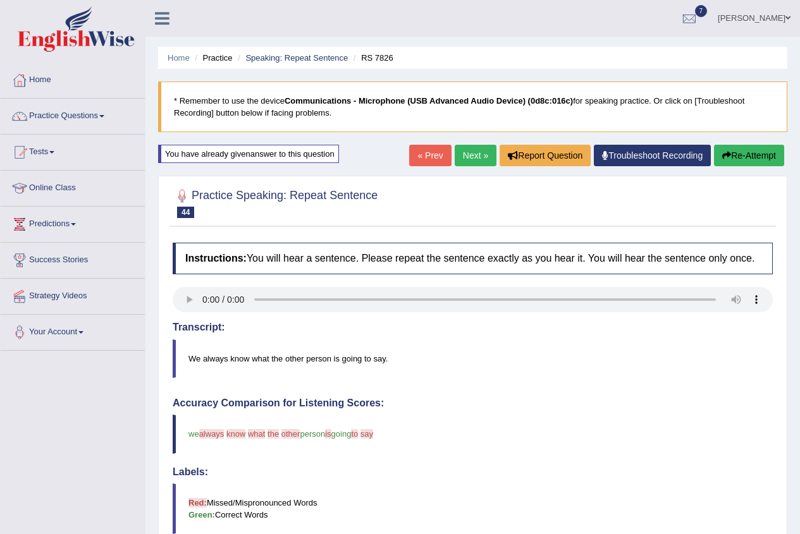
click at [752, 161] on button "Re-Attempt" at bounding box center [749, 155] width 70 height 21
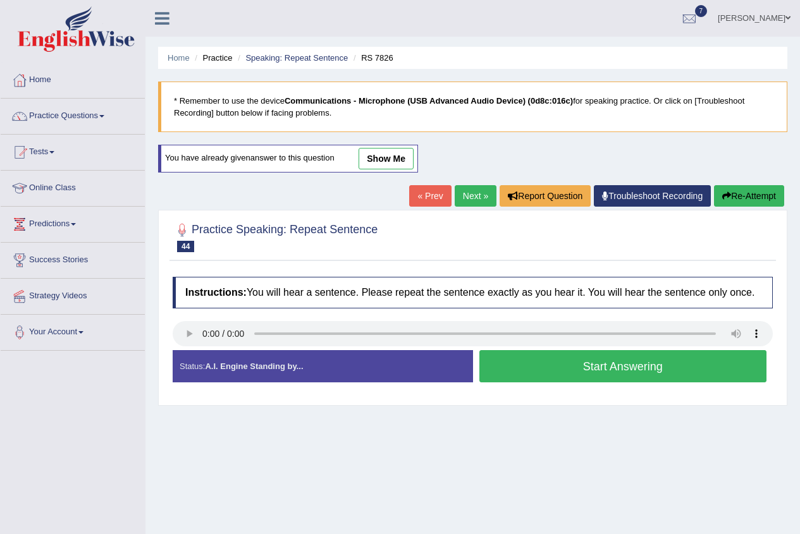
click at [501, 372] on button "Start Answering" at bounding box center [623, 366] width 288 height 32
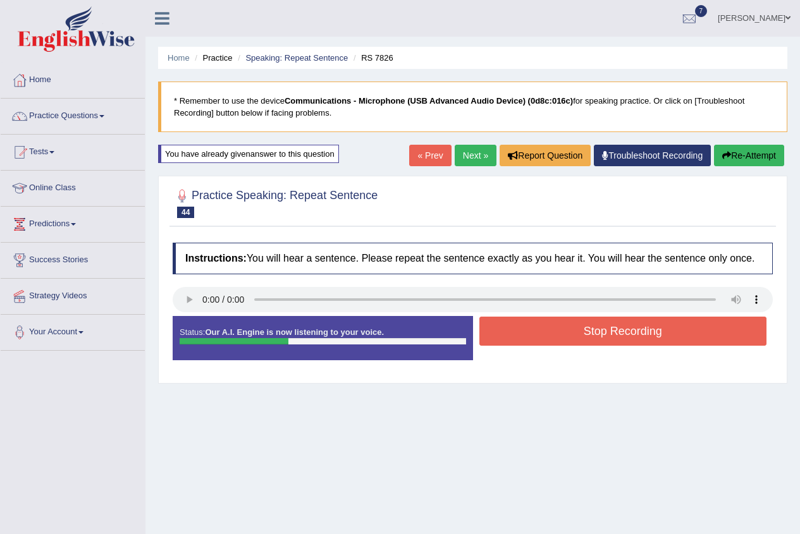
click at [570, 337] on button "Stop Recording" at bounding box center [623, 331] width 288 height 29
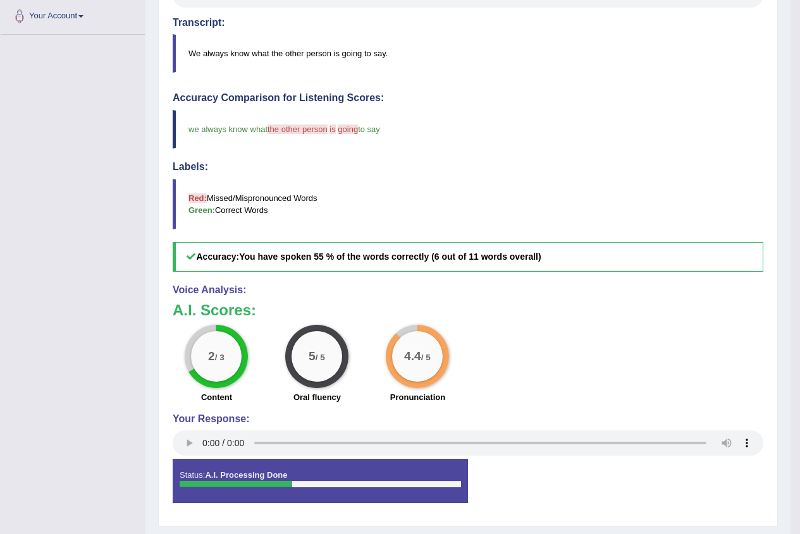
scroll to position [63, 0]
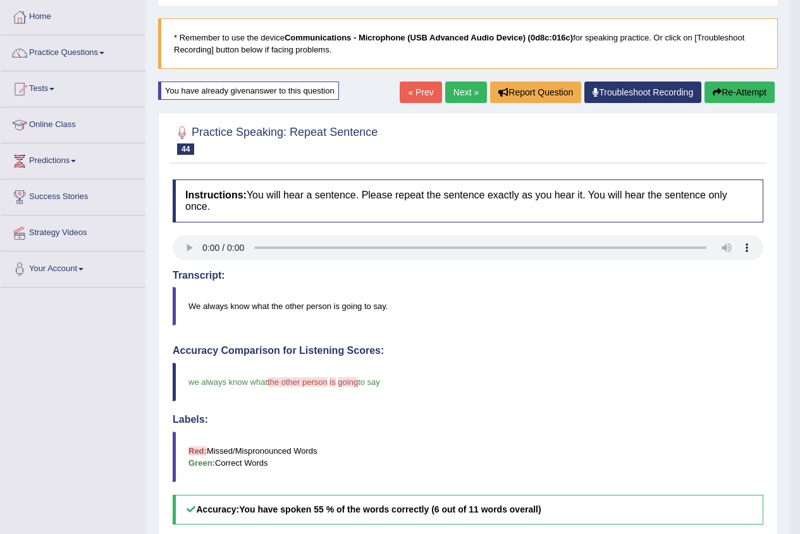
click at [455, 93] on link "Next »" at bounding box center [466, 92] width 42 height 21
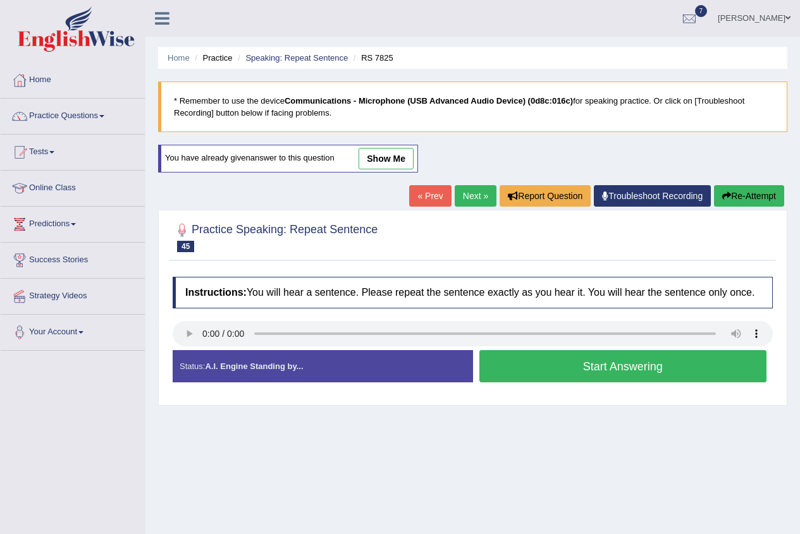
click at [474, 195] on link "Next »" at bounding box center [476, 195] width 42 height 21
click at [513, 359] on button "Start Answering" at bounding box center [623, 366] width 288 height 32
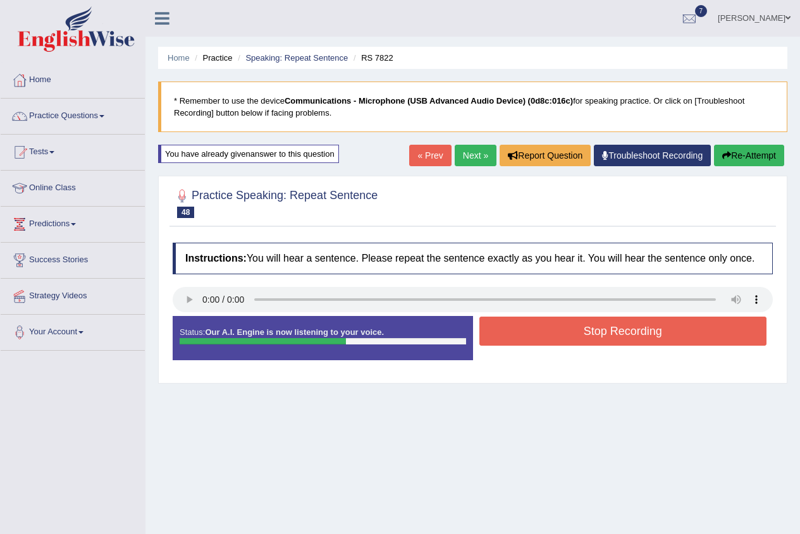
click at [528, 322] on button "Stop Recording" at bounding box center [623, 331] width 288 height 29
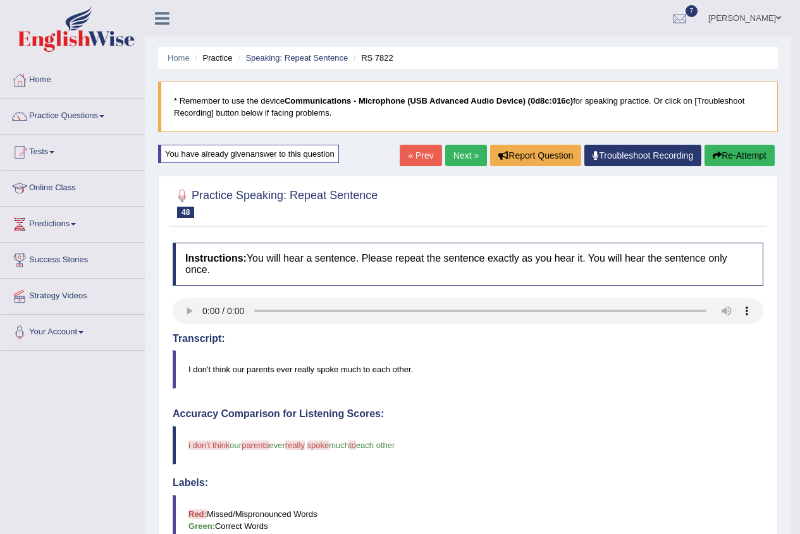
click at [741, 150] on button "Re-Attempt" at bounding box center [739, 155] width 70 height 21
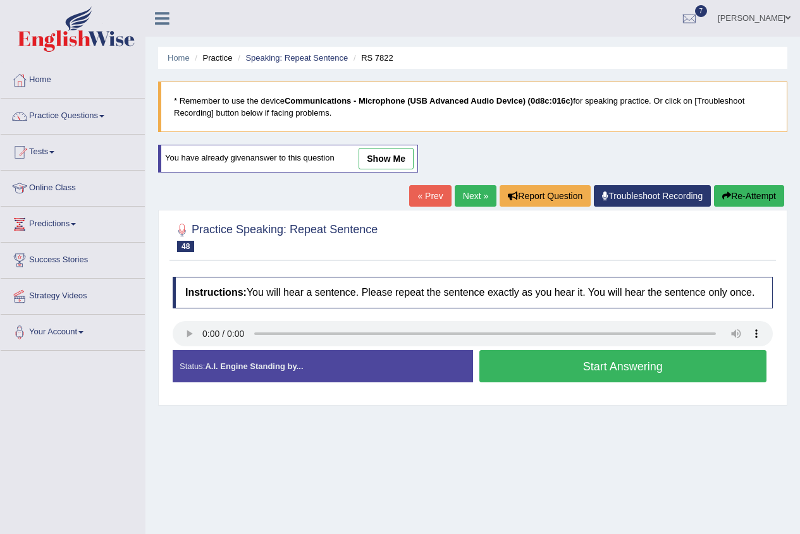
click at [536, 355] on button "Start Answering" at bounding box center [623, 366] width 288 height 32
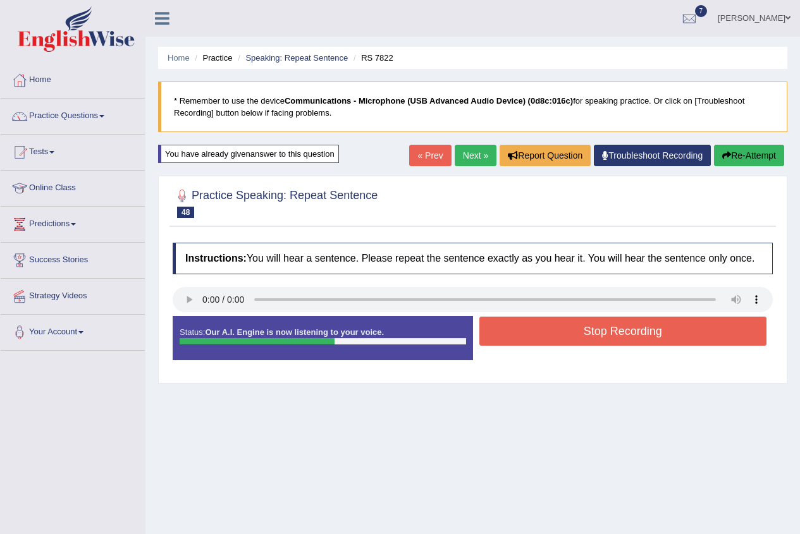
click at [498, 316] on div "Start Answering" at bounding box center [623, 316] width 300 height 1
click at [496, 322] on button "Stop Recording" at bounding box center [623, 331] width 288 height 29
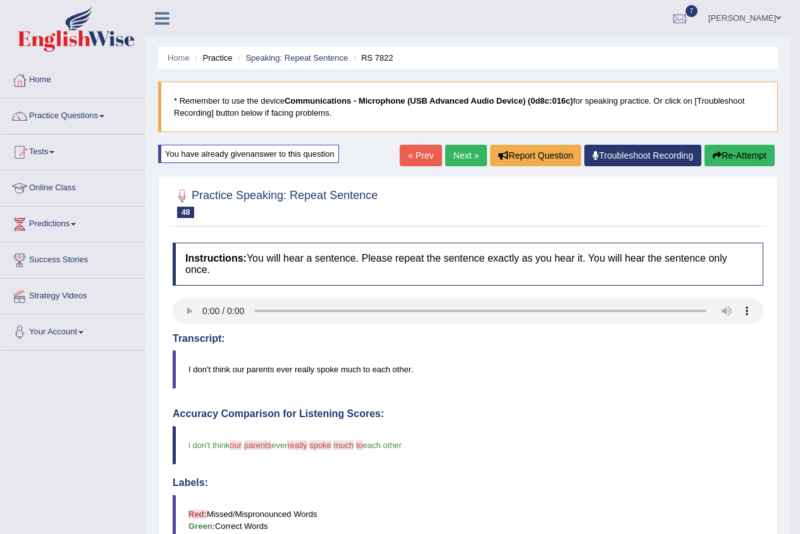
click at [452, 156] on link "Next »" at bounding box center [466, 155] width 42 height 21
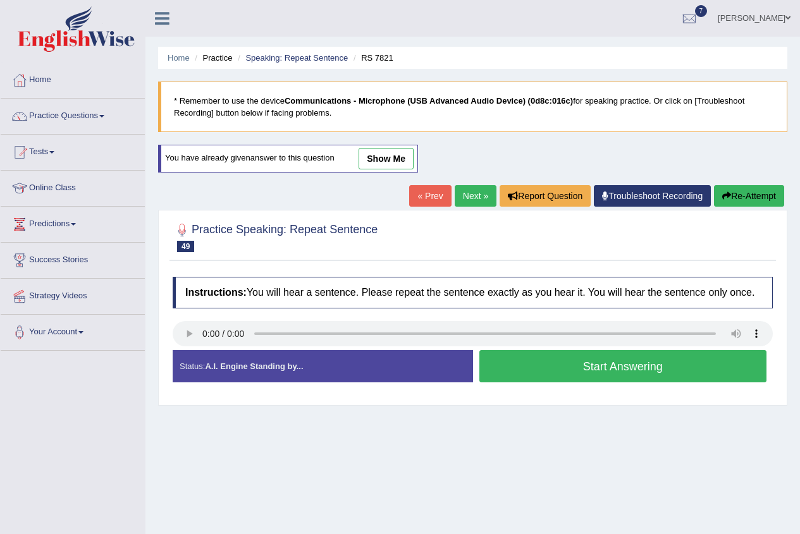
click at [577, 362] on button "Start Answering" at bounding box center [623, 366] width 288 height 32
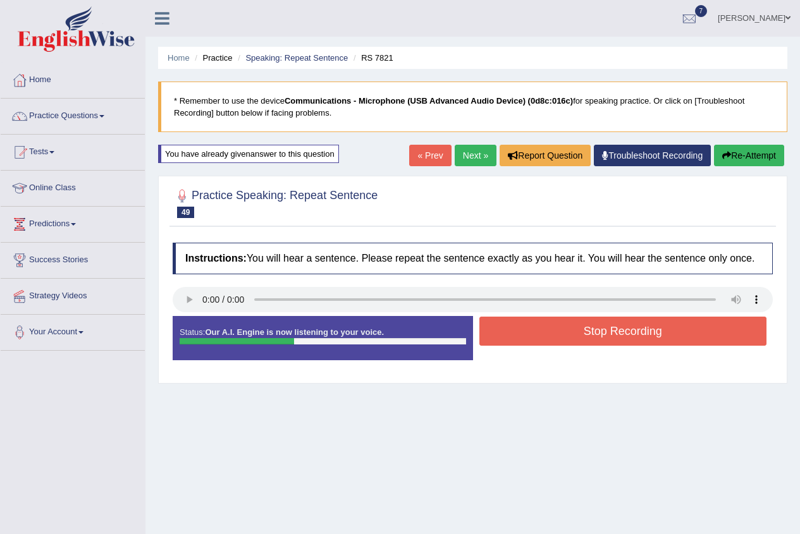
click at [549, 324] on button "Stop Recording" at bounding box center [623, 331] width 288 height 29
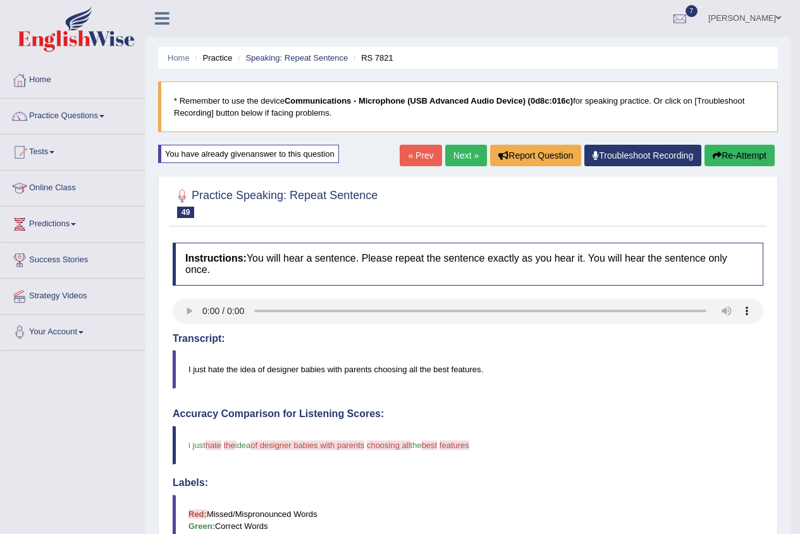
click at [726, 156] on button "Re-Attempt" at bounding box center [739, 155] width 70 height 21
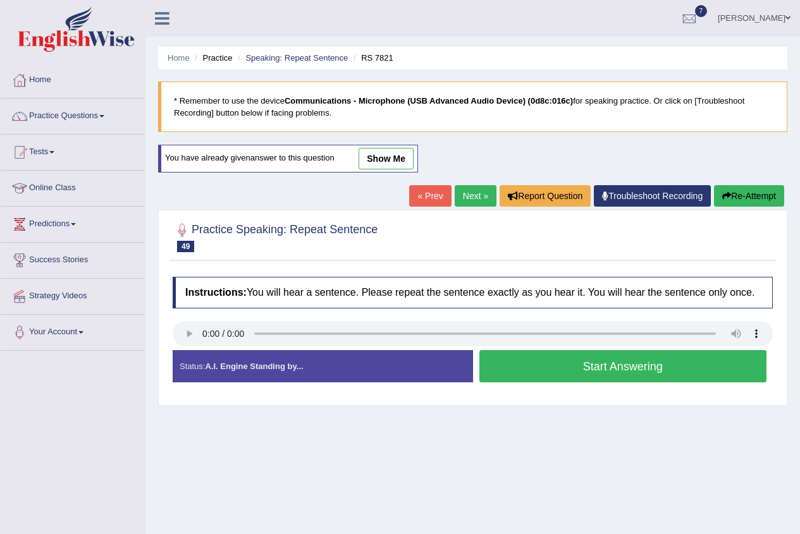
click at [614, 363] on button "Start Answering" at bounding box center [623, 366] width 288 height 32
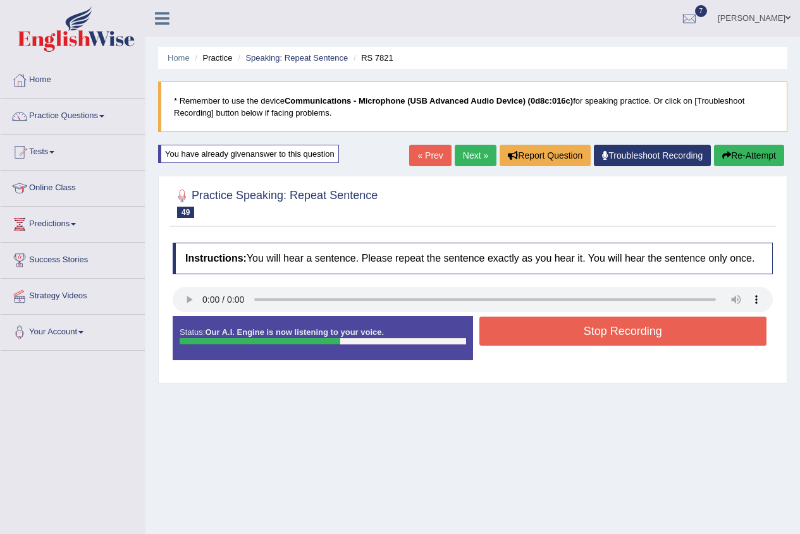
click at [602, 329] on button "Stop Recording" at bounding box center [623, 331] width 288 height 29
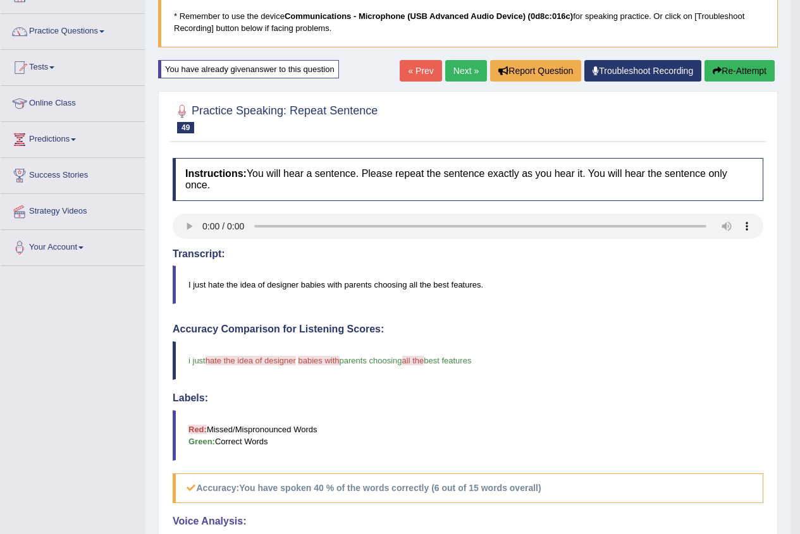
scroll to position [63, 0]
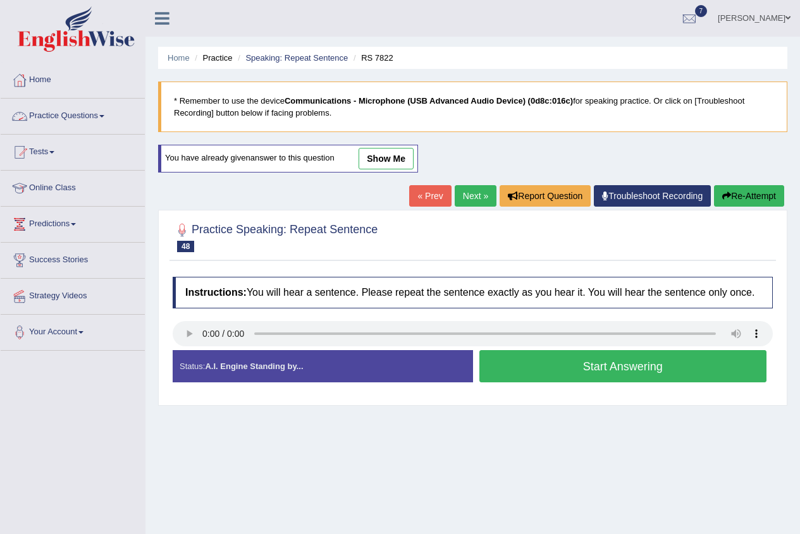
click at [104, 118] on link "Practice Questions" at bounding box center [73, 115] width 144 height 32
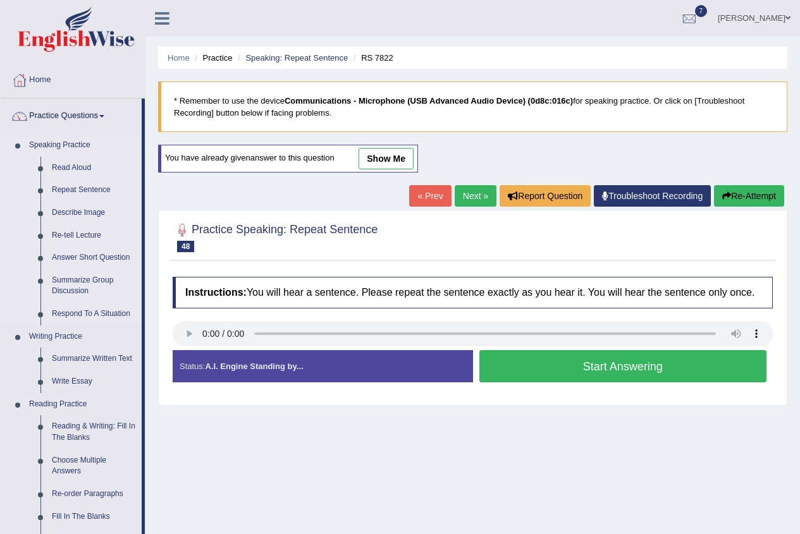
click at [89, 190] on link "Repeat Sentence" at bounding box center [93, 190] width 95 height 23
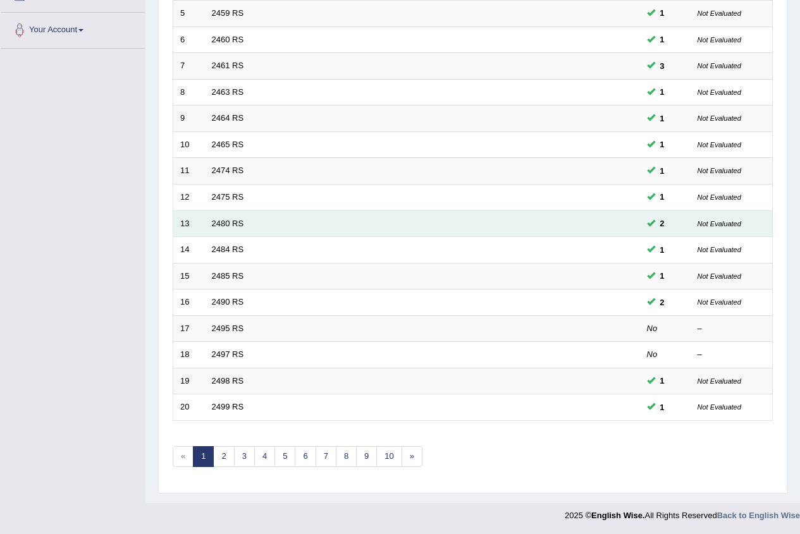
scroll to position [303, 0]
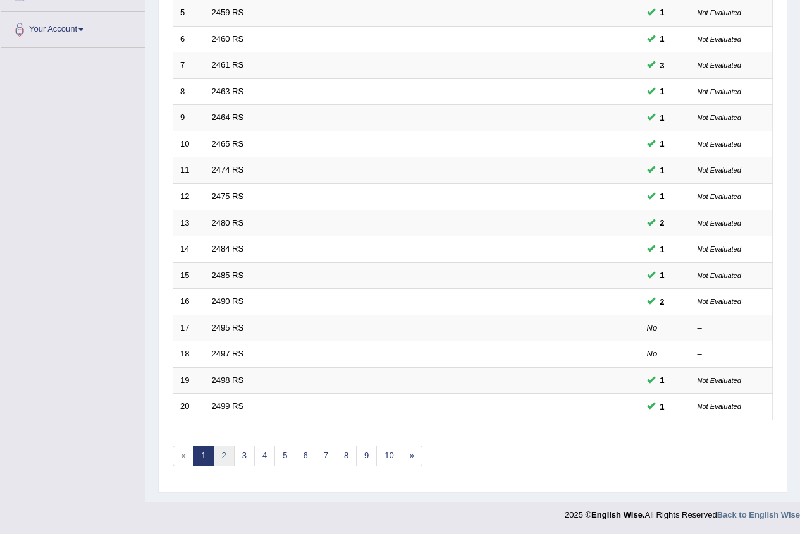
click at [226, 454] on link "2" at bounding box center [223, 456] width 21 height 21
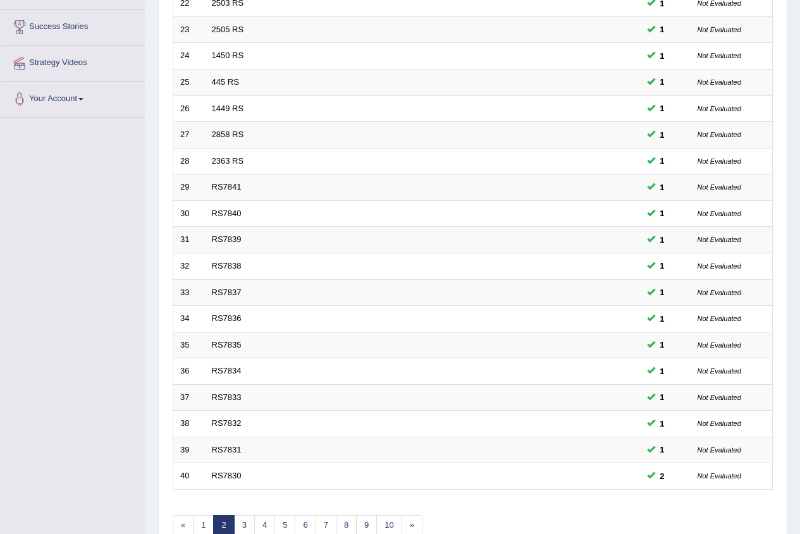
scroll to position [303, 0]
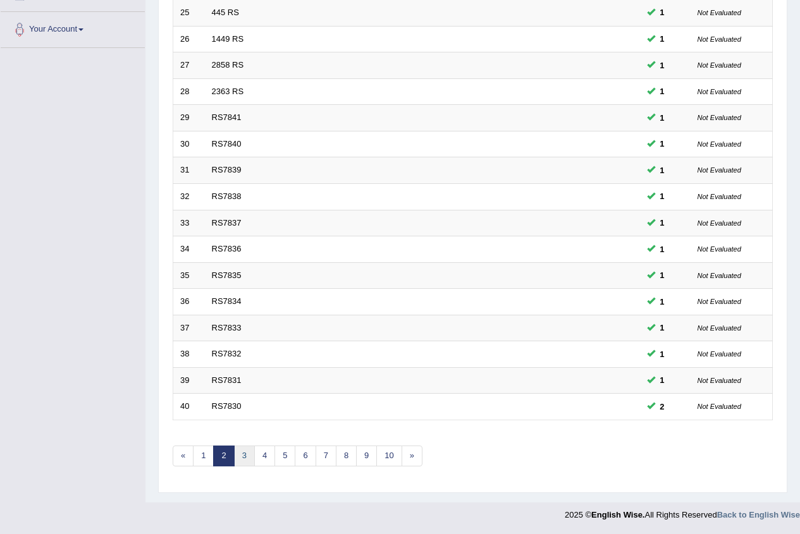
click at [244, 462] on link "3" at bounding box center [244, 456] width 21 height 21
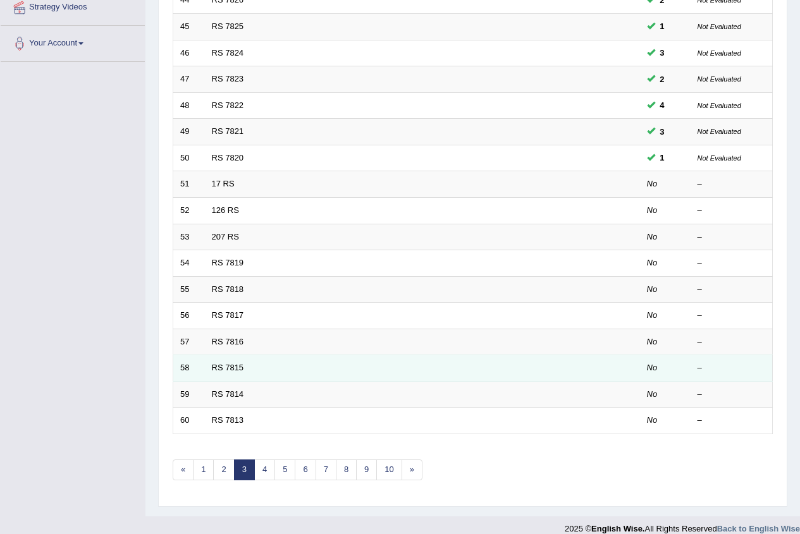
scroll to position [303, 0]
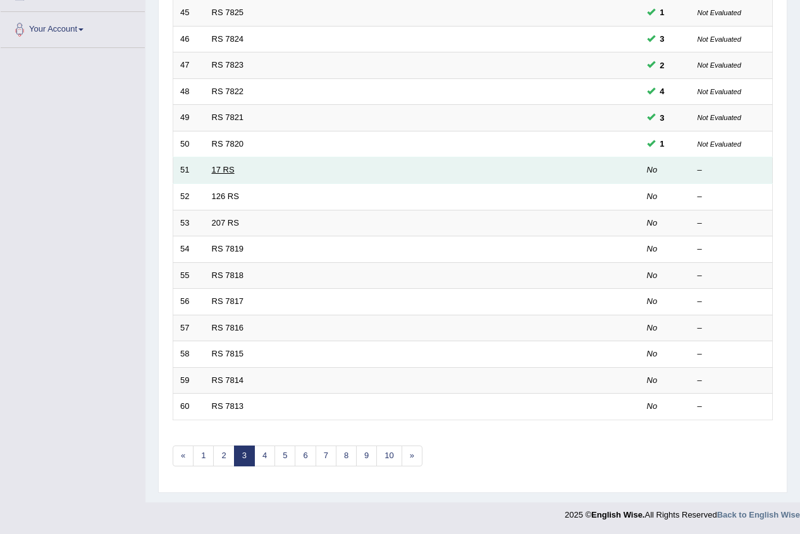
click at [227, 168] on link "17 RS" at bounding box center [223, 169] width 23 height 9
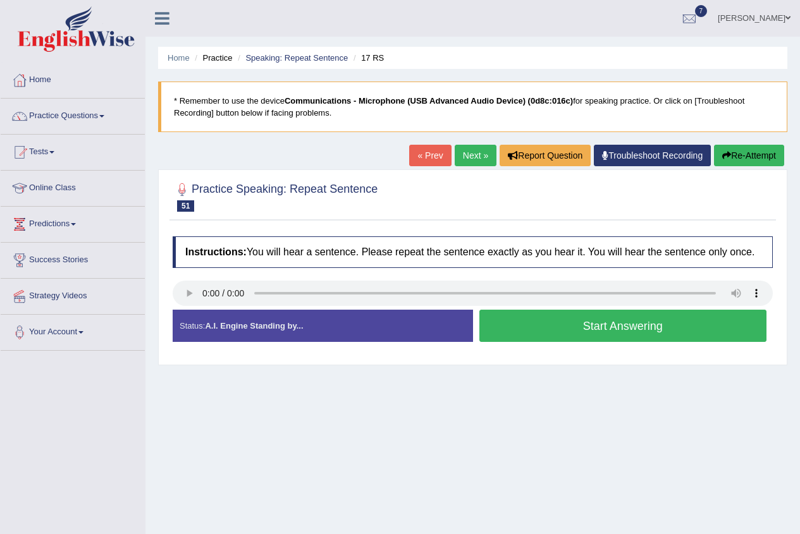
click at [516, 329] on button "Start Answering" at bounding box center [623, 326] width 288 height 32
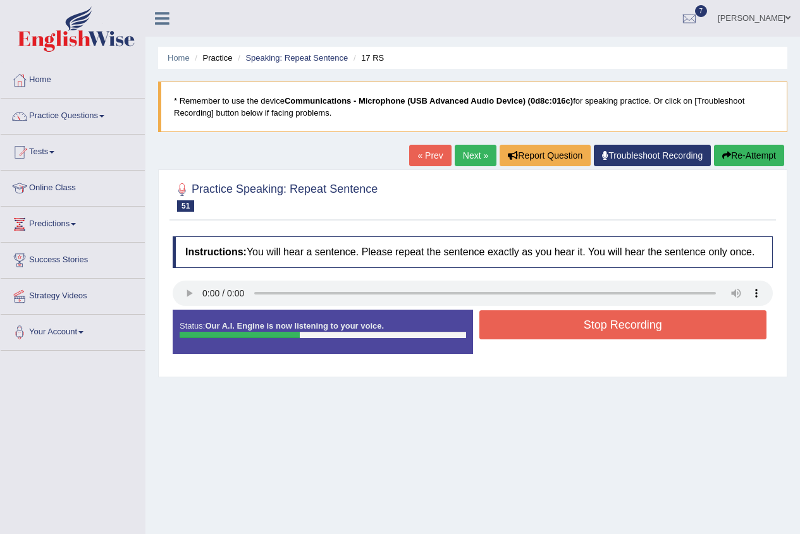
click at [539, 329] on button "Stop Recording" at bounding box center [623, 324] width 288 height 29
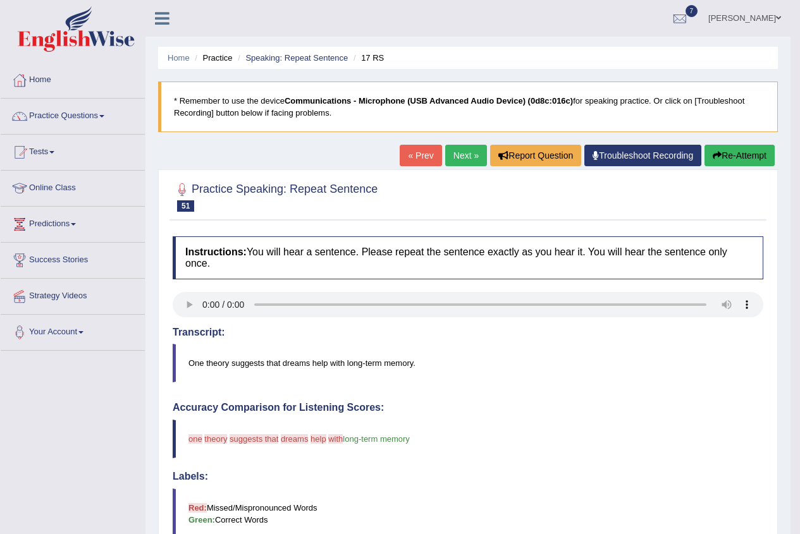
click at [718, 157] on icon "button" at bounding box center [716, 155] width 9 height 9
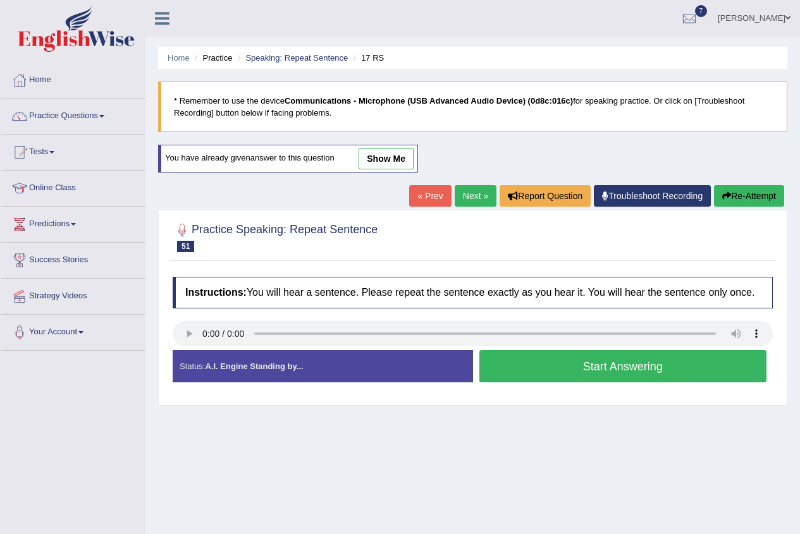
click at [559, 382] on button "Start Answering" at bounding box center [623, 366] width 288 height 32
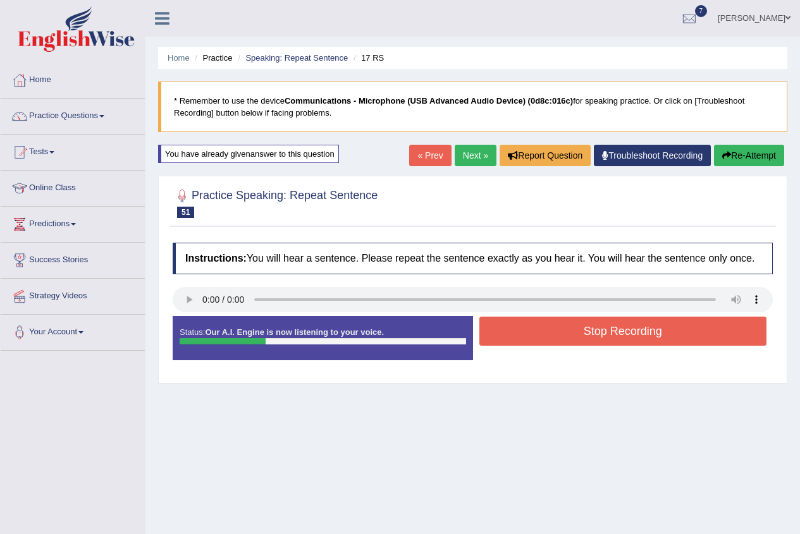
click at [553, 326] on button "Stop Recording" at bounding box center [623, 331] width 288 height 29
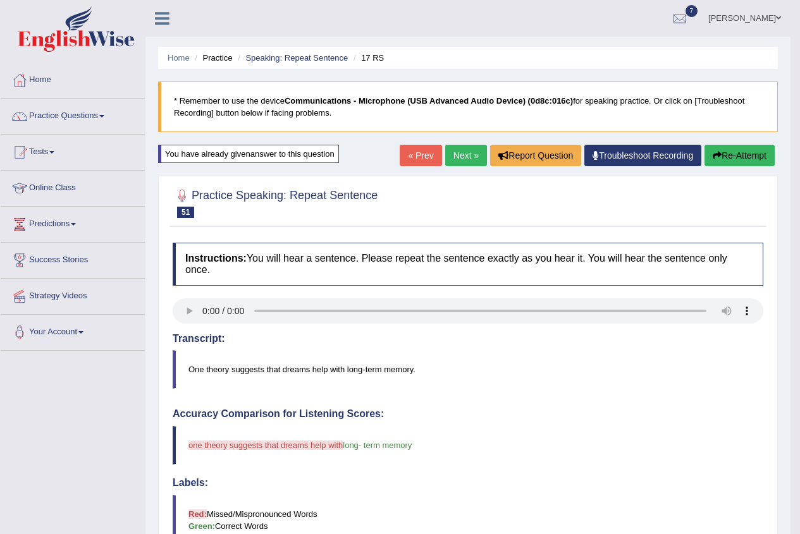
click at [723, 154] on button "Re-Attempt" at bounding box center [739, 155] width 70 height 21
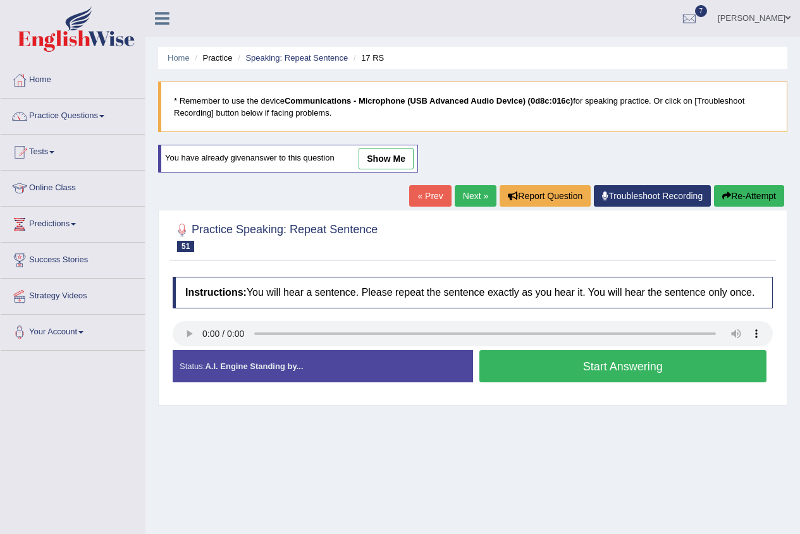
click at [579, 365] on button "Start Answering" at bounding box center [623, 366] width 288 height 32
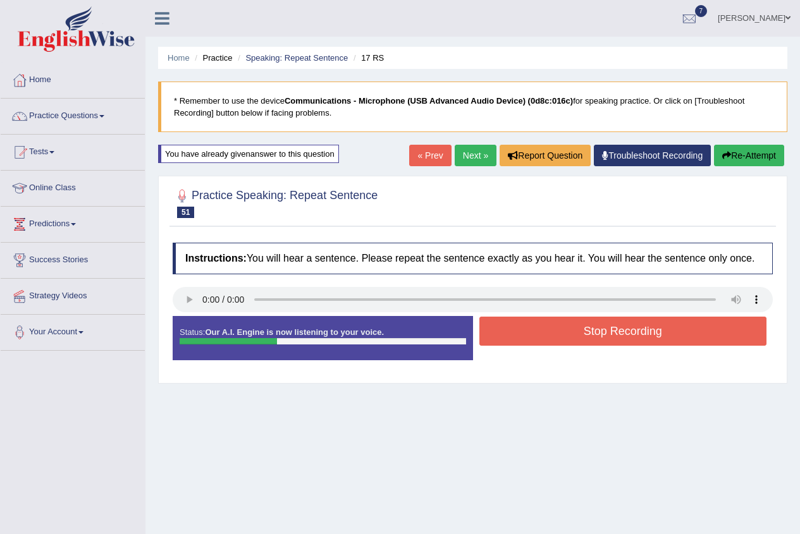
click at [592, 334] on button "Stop Recording" at bounding box center [623, 331] width 288 height 29
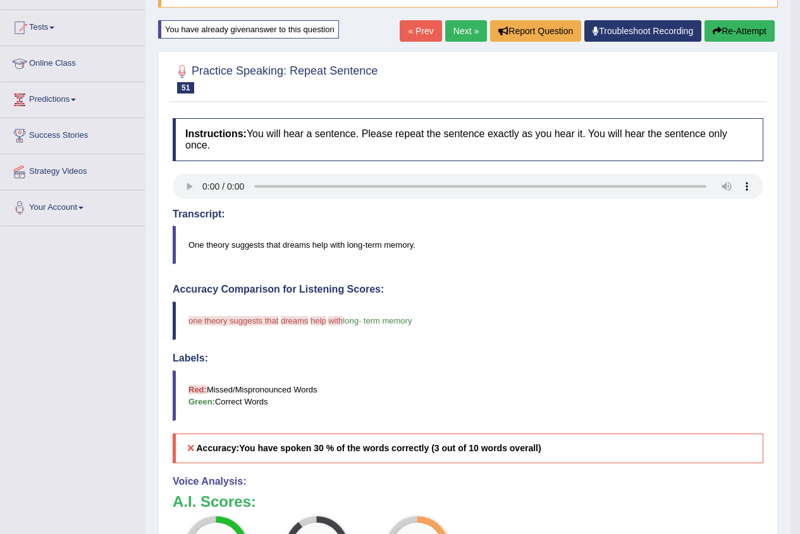
scroll to position [63, 0]
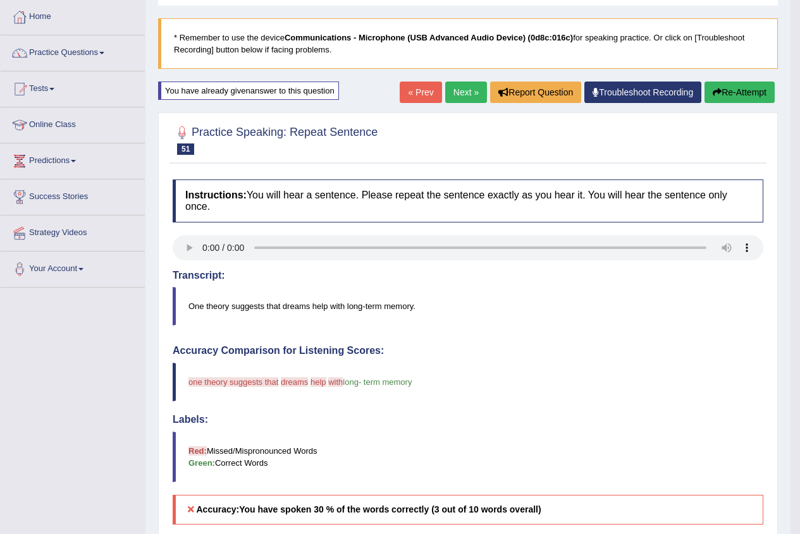
click at [716, 95] on icon "button" at bounding box center [716, 92] width 9 height 9
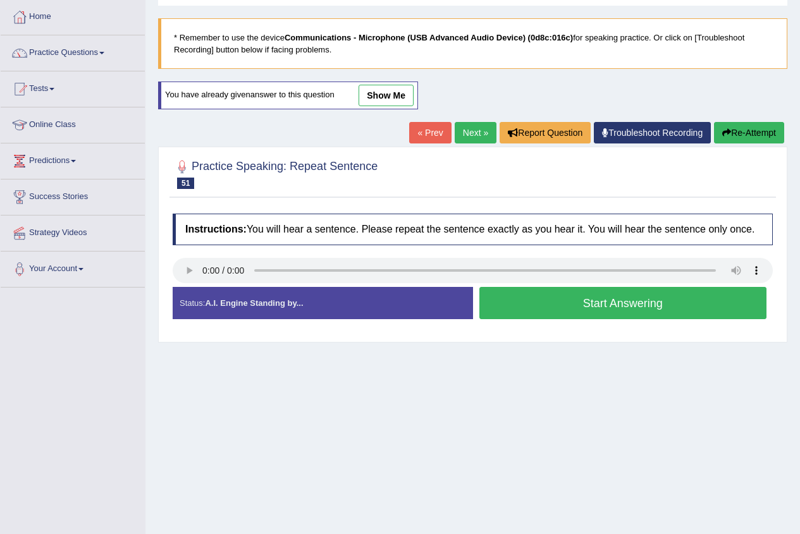
click at [639, 298] on button "Start Answering" at bounding box center [623, 303] width 288 height 32
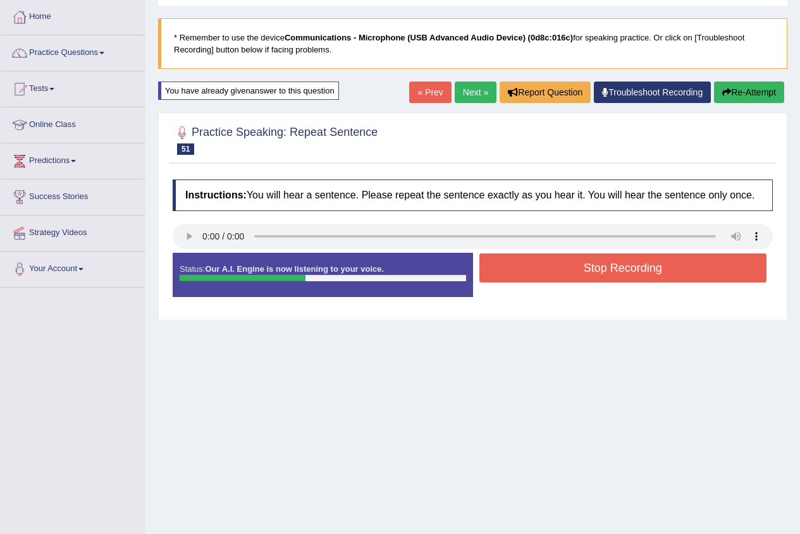
click at [631, 267] on button "Stop Recording" at bounding box center [623, 268] width 288 height 29
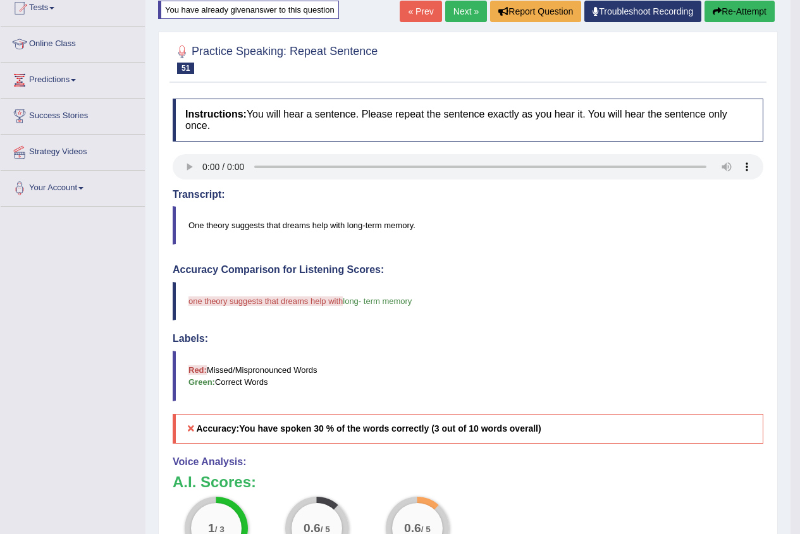
scroll to position [34, 0]
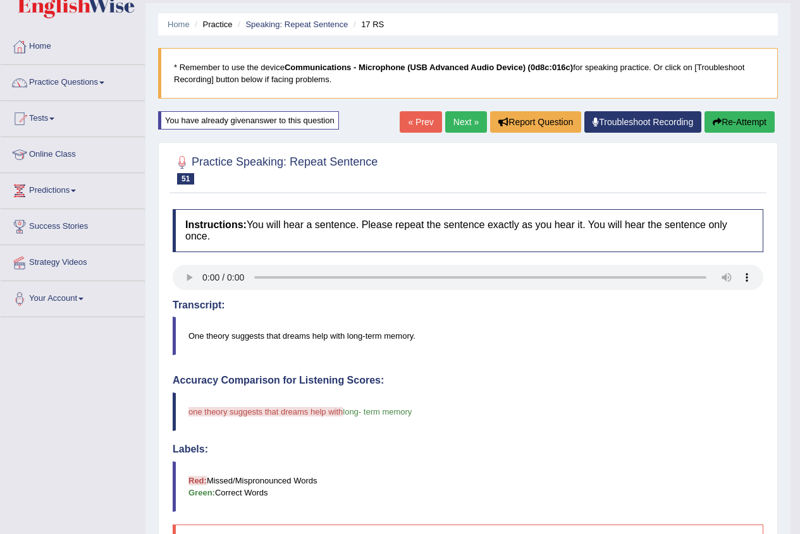
click at [718, 117] on button "Re-Attempt" at bounding box center [739, 121] width 70 height 21
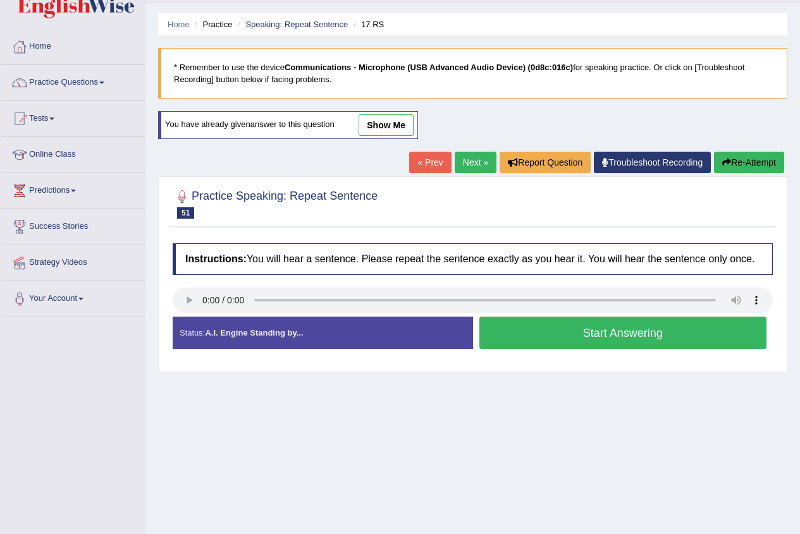
click at [634, 331] on button "Start Answering" at bounding box center [623, 333] width 288 height 32
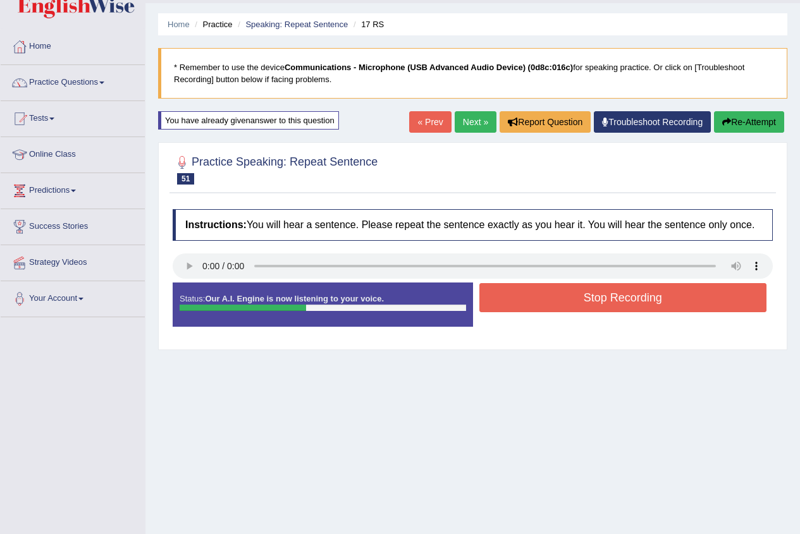
click at [664, 298] on button "Stop Recording" at bounding box center [623, 297] width 288 height 29
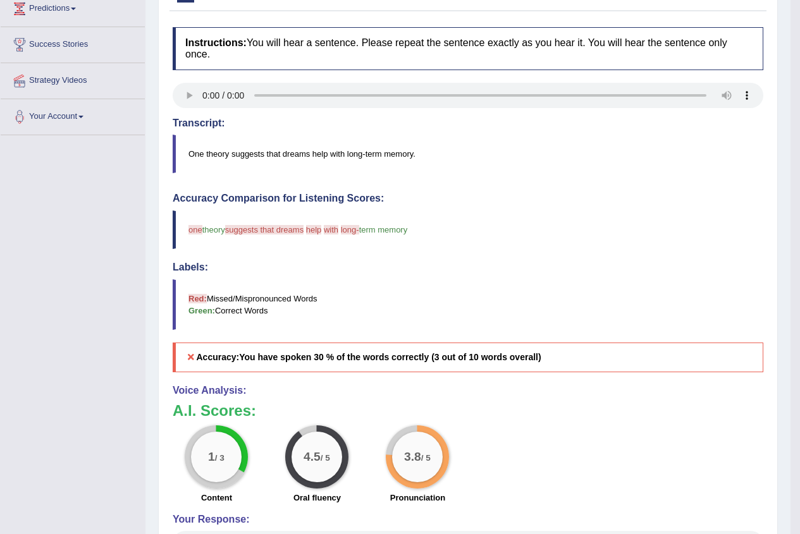
scroll to position [97, 0]
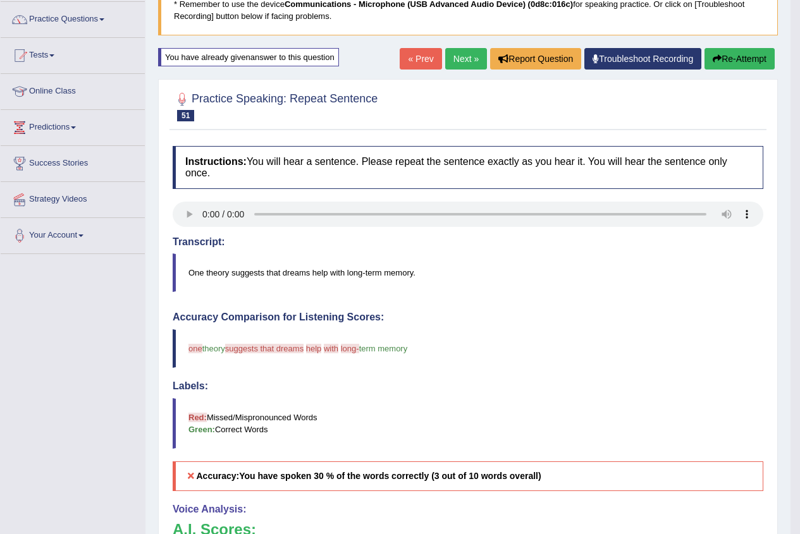
click at [453, 59] on link "Next »" at bounding box center [466, 58] width 42 height 21
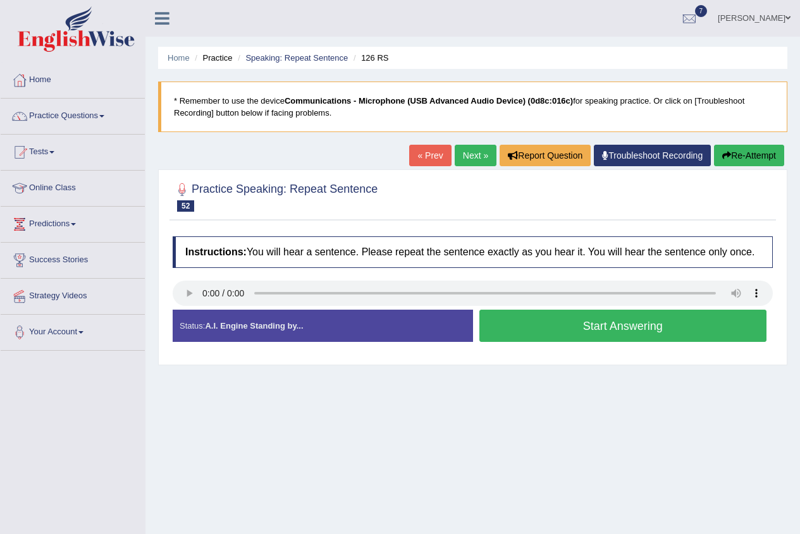
click at [421, 152] on link "« Prev" at bounding box center [430, 155] width 42 height 21
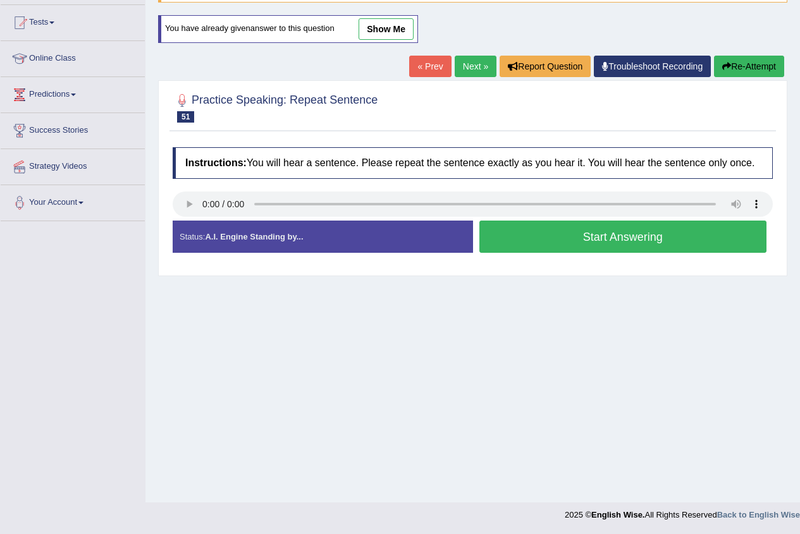
click at [369, 26] on link "show me" at bounding box center [385, 28] width 55 height 21
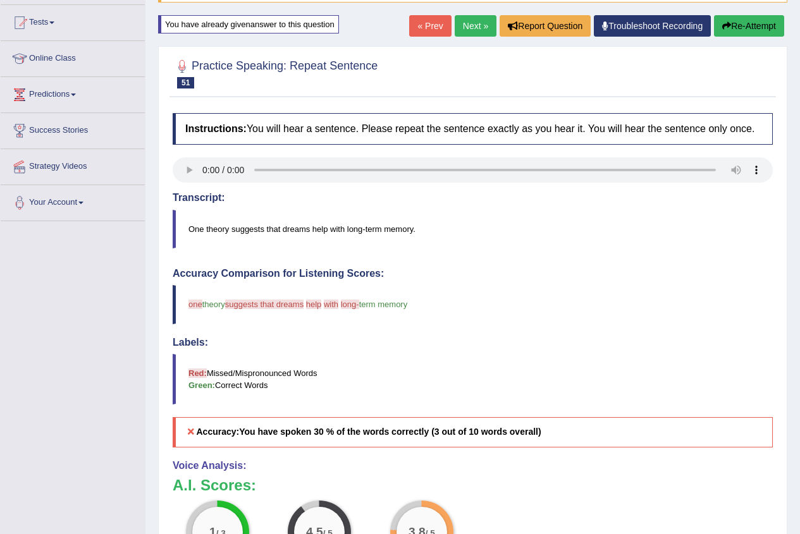
click at [473, 21] on link "Next »" at bounding box center [476, 25] width 42 height 21
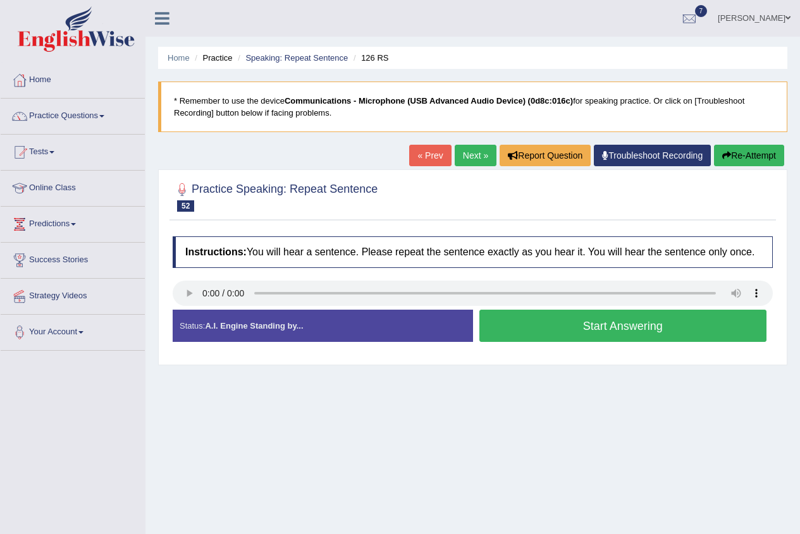
drag, startPoint x: 457, startPoint y: 127, endPoint x: 491, endPoint y: 211, distance: 90.7
click at [461, 133] on div "Home Practice Speaking: Repeat Sentence 126 RS * Remember to use the device Com…" at bounding box center [472, 316] width 654 height 632
click at [104, 116] on span at bounding box center [101, 116] width 5 height 3
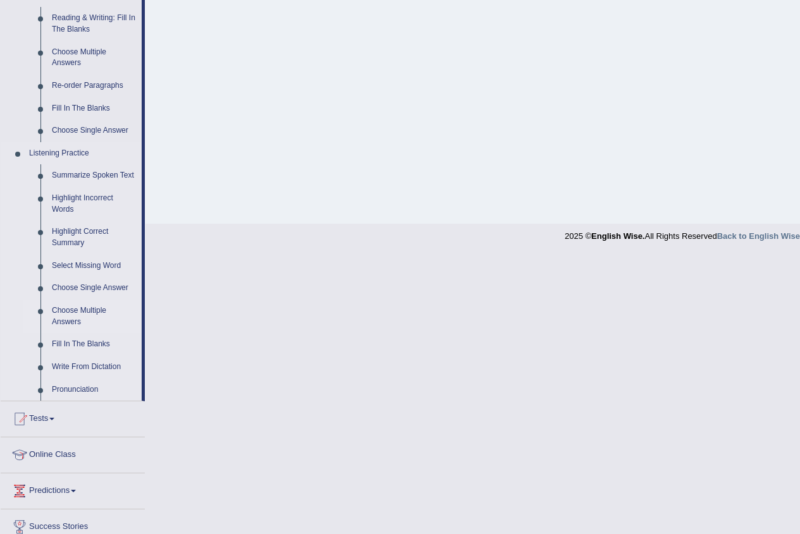
scroll to position [492, 0]
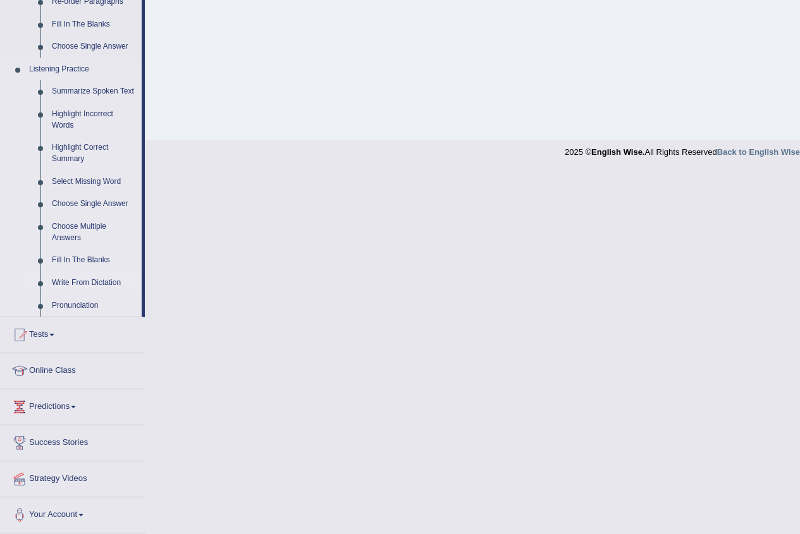
click at [88, 286] on link "Write From Dictation" at bounding box center [93, 283] width 95 height 23
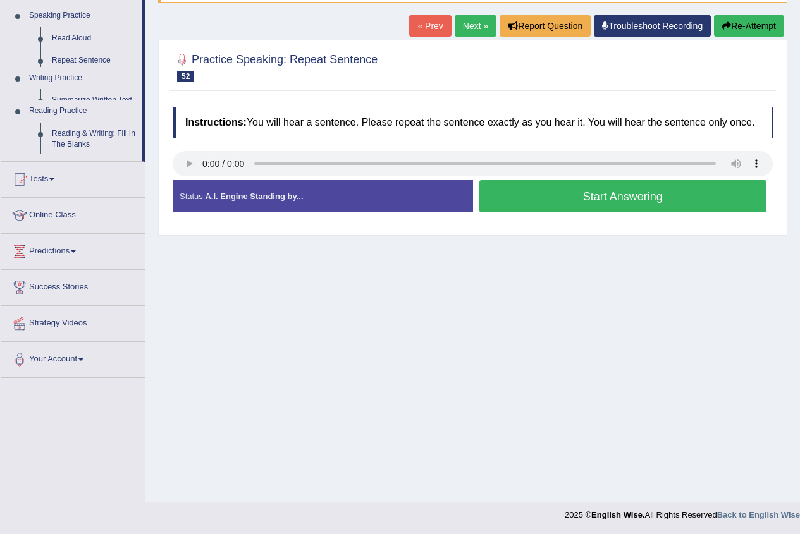
scroll to position [130, 0]
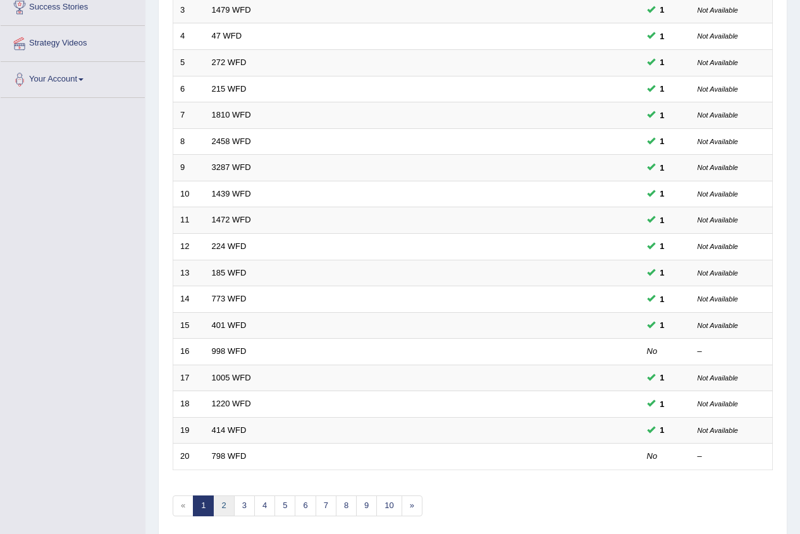
click at [219, 499] on link "2" at bounding box center [223, 506] width 21 height 21
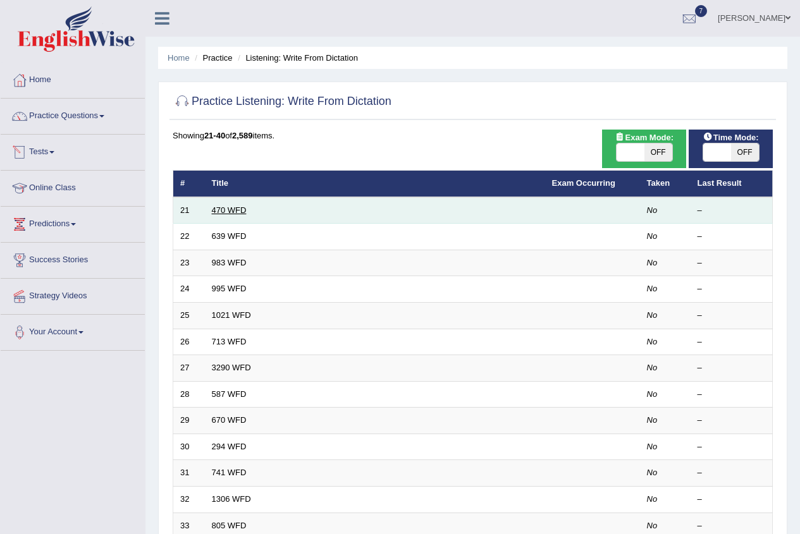
click at [234, 212] on link "470 WFD" at bounding box center [229, 209] width 35 height 9
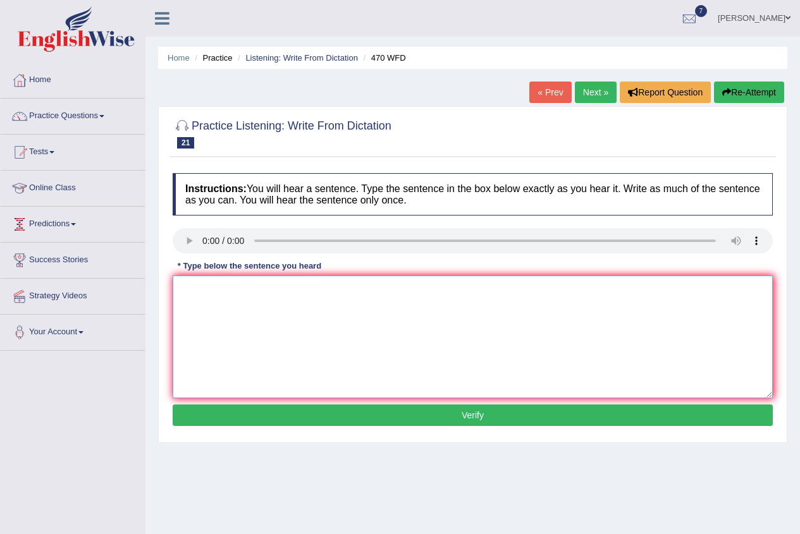
click at [223, 288] on textarea at bounding box center [473, 337] width 600 height 123
click at [185, 291] on textarea "assignment must be submit end of the month." at bounding box center [473, 337] width 600 height 123
click at [236, 330] on textarea "ssignment must be submit end of the month." at bounding box center [473, 337] width 600 height 123
click at [178, 289] on textarea "ssignment must be submit end of the month." at bounding box center [473, 337] width 600 height 123
type textarea "Assignment must be submit end of the month."
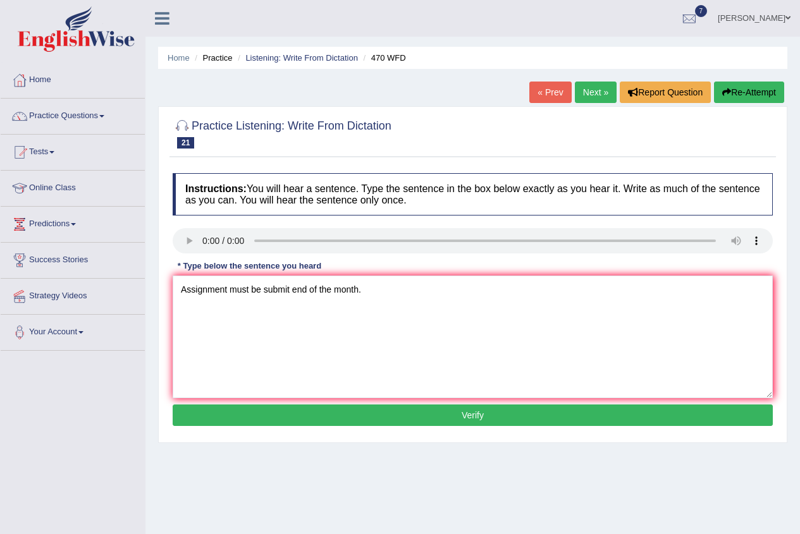
click at [451, 415] on button "Verify" at bounding box center [473, 415] width 600 height 21
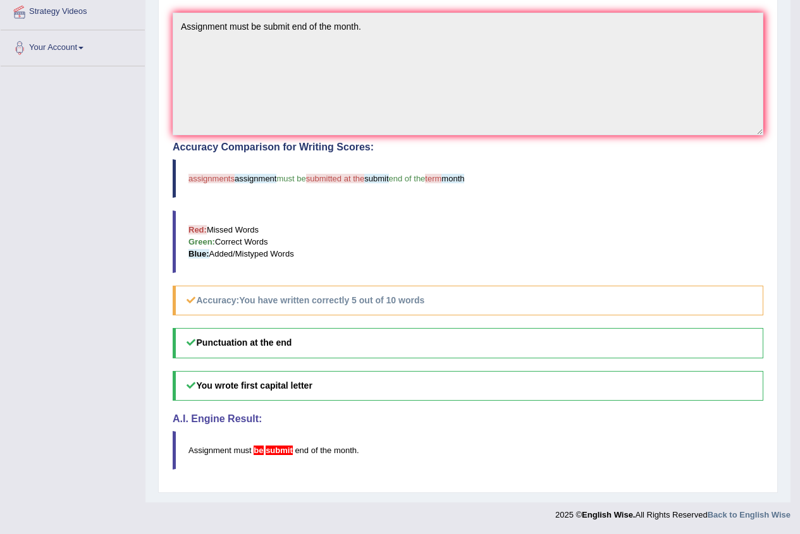
scroll to position [32, 0]
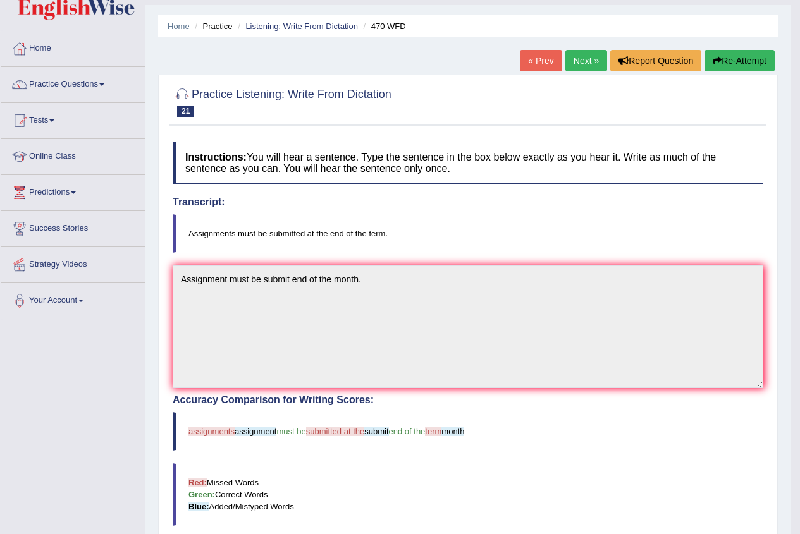
click at [727, 56] on button "Re-Attempt" at bounding box center [739, 60] width 70 height 21
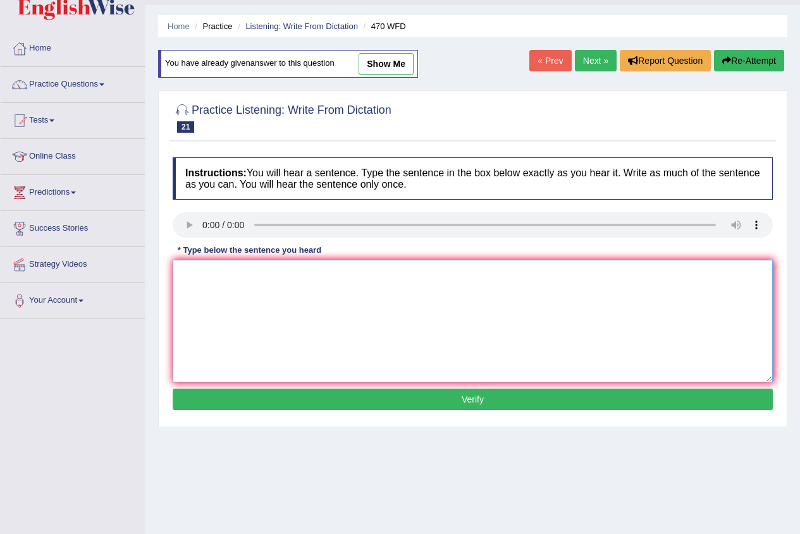
click at [216, 284] on textarea at bounding box center [473, 321] width 600 height 123
type textarea "Assignments must be submit this end of the term month."
click at [653, 398] on button "Verify" at bounding box center [473, 399] width 600 height 21
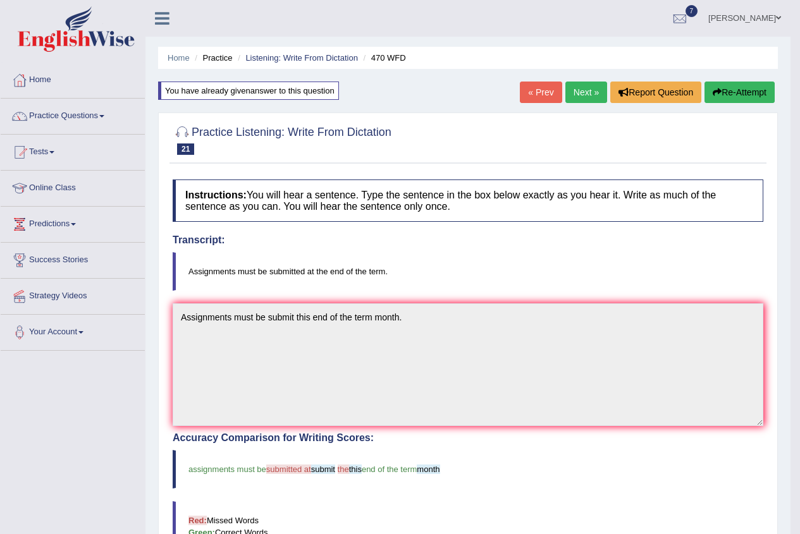
click at [566, 90] on link "Next »" at bounding box center [586, 92] width 42 height 21
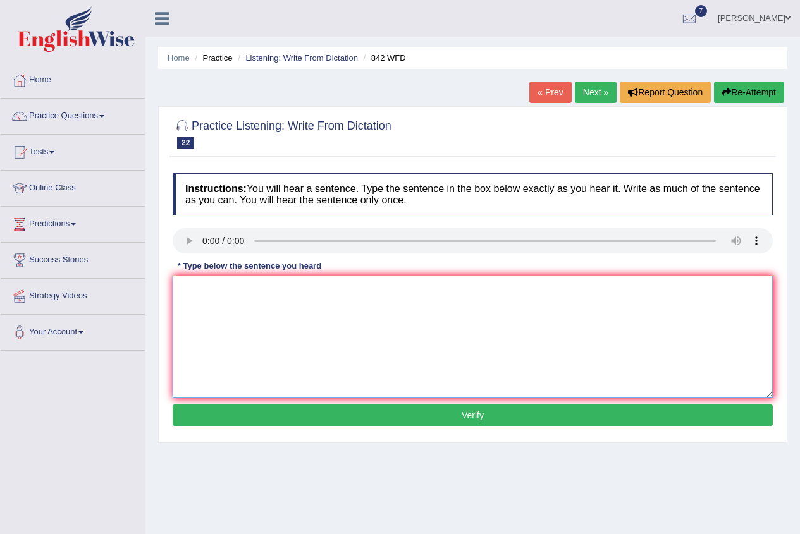
click at [209, 299] on textarea at bounding box center [473, 337] width 600 height 123
type textarea "Social policies policy is the social society responsibility of the government."
click at [487, 412] on button "Verify" at bounding box center [473, 415] width 600 height 21
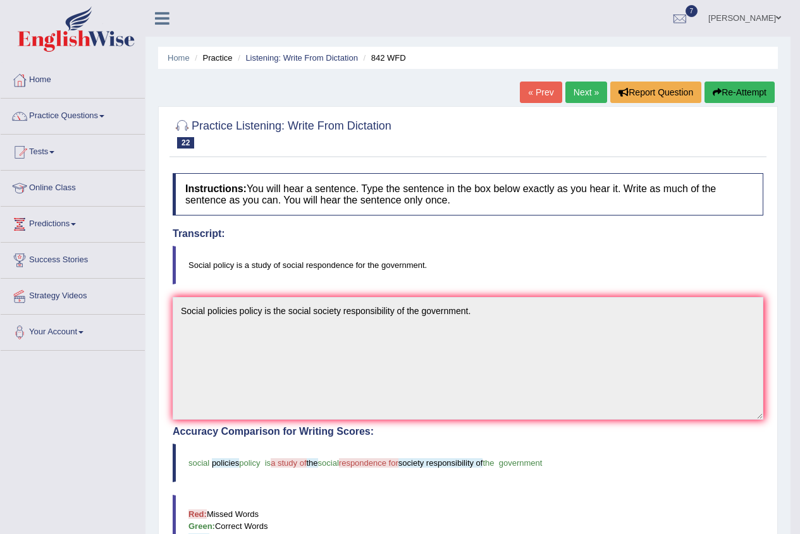
click at [580, 94] on link "Next »" at bounding box center [586, 92] width 42 height 21
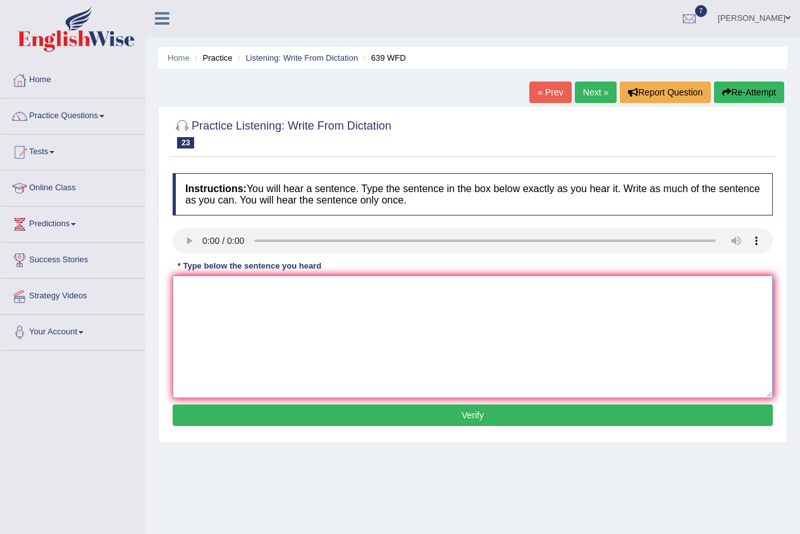
click at [225, 288] on textarea at bounding box center [473, 337] width 600 height 123
type textarea "s"
click at [465, 289] on textarea "Students student should take advantages advantage onlilne course befor attendin…" at bounding box center [473, 337] width 600 height 123
click at [470, 288] on textarea "Students student should take advantages advantage onlilne course befor attendin…" at bounding box center [473, 337] width 600 height 123
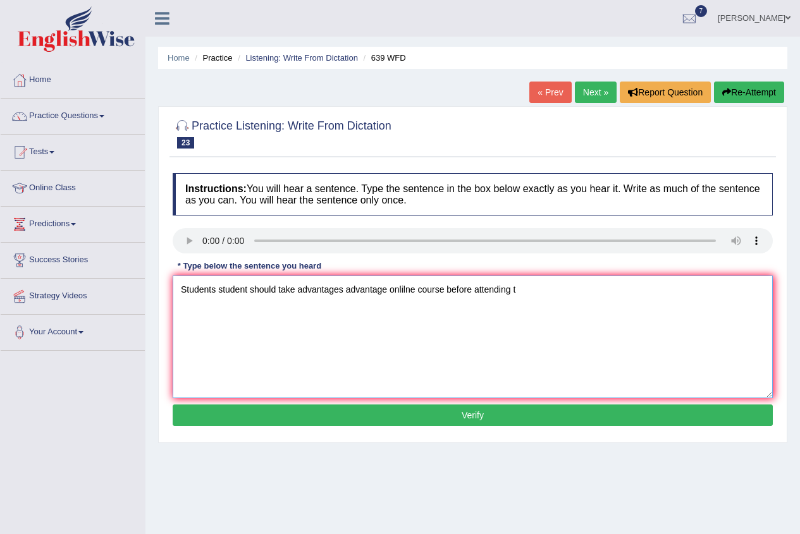
click at [517, 290] on textarea "Students student should take advantages advantage onlilne course before attendi…" at bounding box center [473, 337] width 600 height 123
click at [557, 291] on textarea "Students student should take advantages advantage onlilne course before attendi…" at bounding box center [473, 337] width 600 height 123
type textarea "Students student should take advantages advantage onlilne course before attendi…"
click at [492, 412] on button "Verify" at bounding box center [473, 415] width 600 height 21
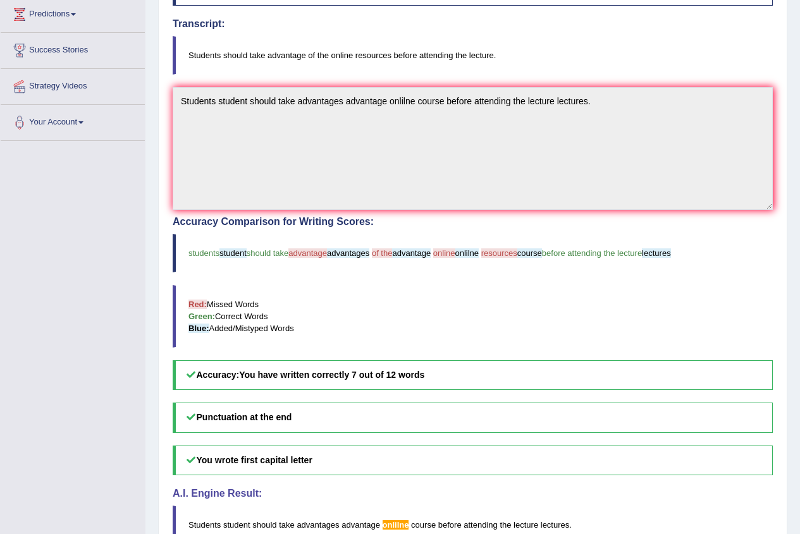
scroll to position [32, 0]
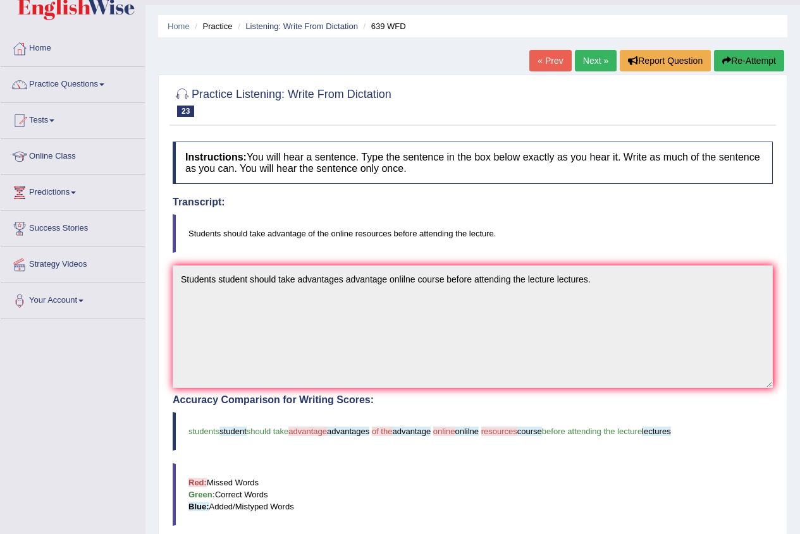
click at [591, 61] on link "Next »" at bounding box center [596, 60] width 42 height 21
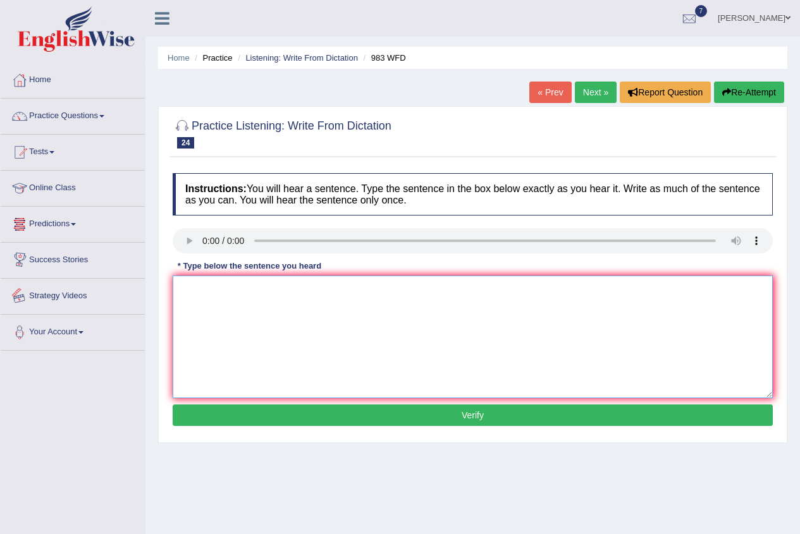
click at [204, 305] on textarea at bounding box center [473, 337] width 600 height 123
type textarea "The reception gave us landing and printing."
click at [454, 415] on button "Verify" at bounding box center [473, 415] width 600 height 21
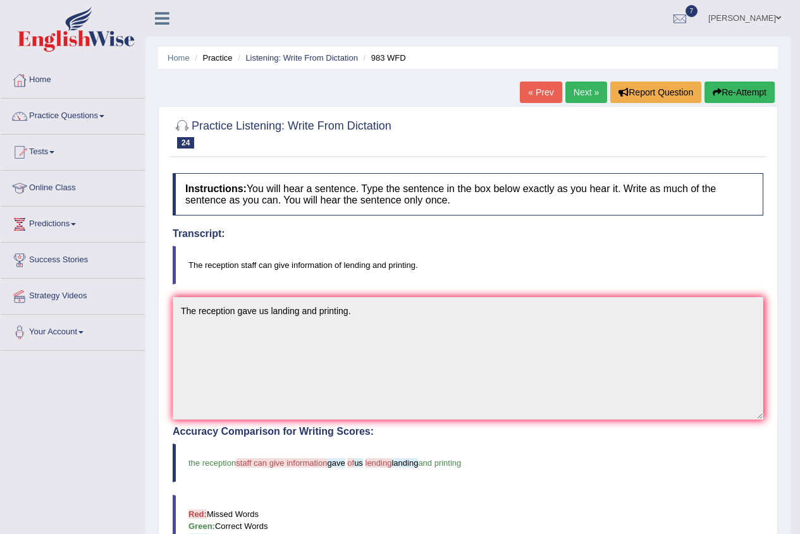
click at [589, 93] on link "Next »" at bounding box center [586, 92] width 42 height 21
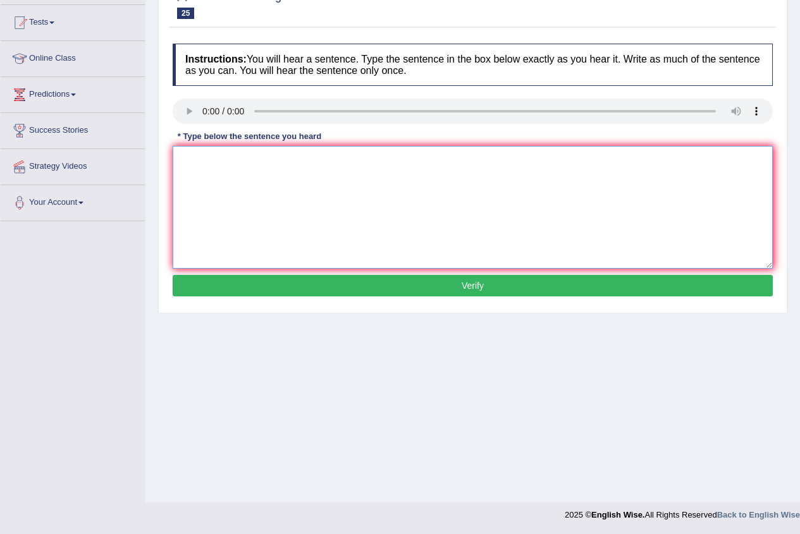
click at [219, 170] on textarea at bounding box center [473, 207] width 600 height 123
type textarea "From king can establish established and experiment."
click at [396, 277] on button "Verify" at bounding box center [473, 285] width 600 height 21
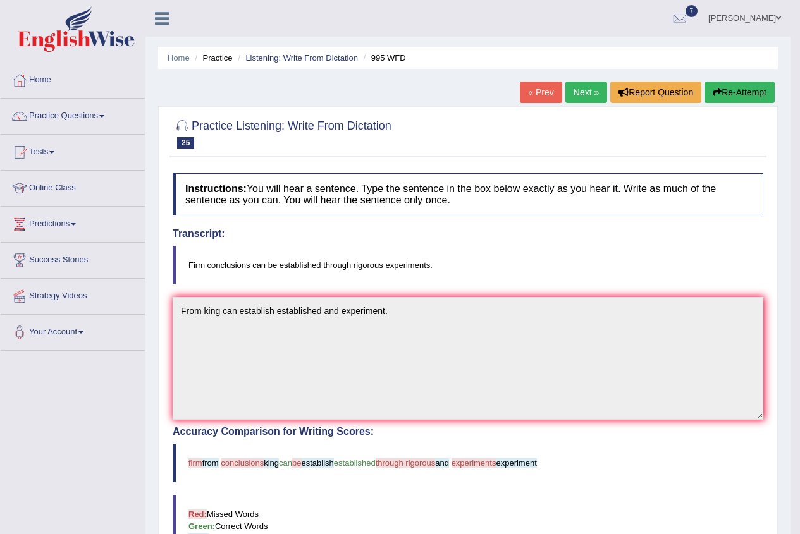
click at [575, 93] on link "Next »" at bounding box center [586, 92] width 42 height 21
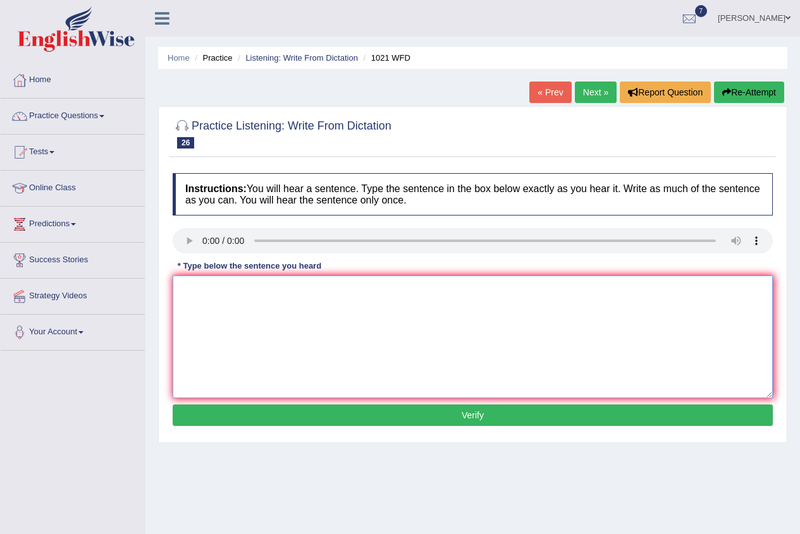
click at [196, 283] on textarea at bounding box center [473, 337] width 600 height 123
click at [225, 290] on textarea "The english is actually valueable valuable in the third years year." at bounding box center [473, 337] width 600 height 123
type textarea "The english degree is actually valueable valuable in the third years year."
click at [390, 413] on button "Verify" at bounding box center [473, 415] width 600 height 21
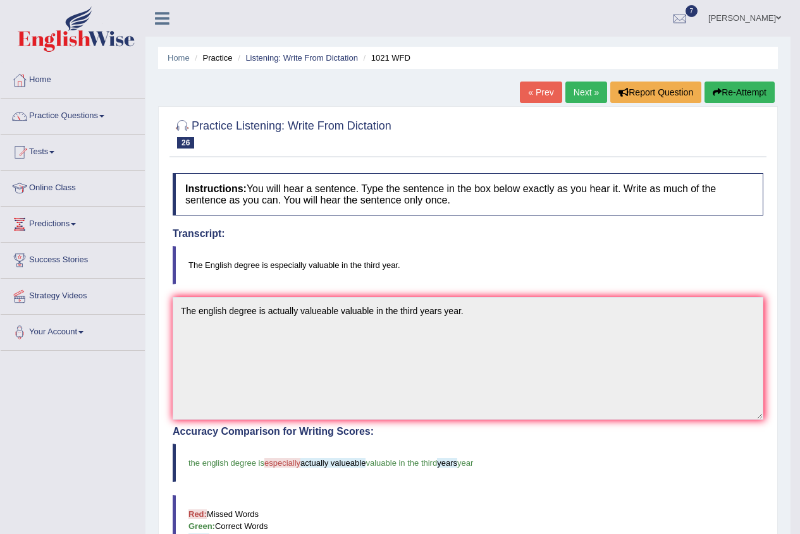
click at [779, 16] on span at bounding box center [778, 18] width 5 height 8
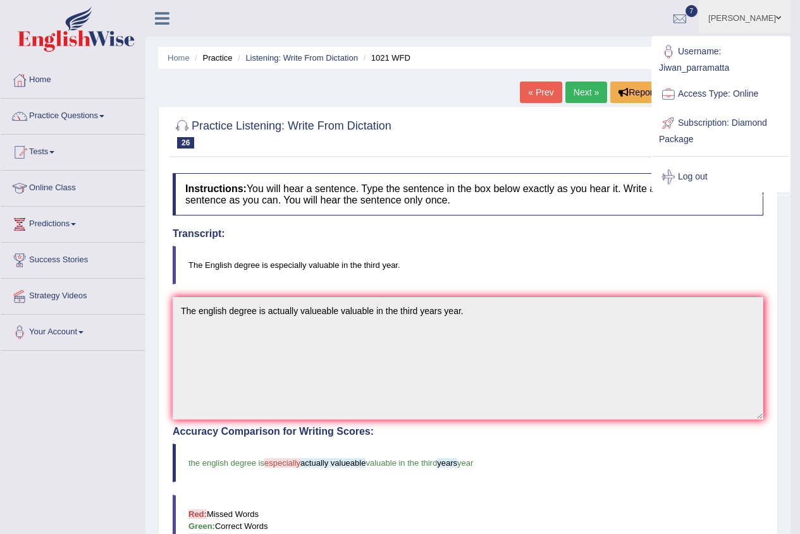
click at [697, 174] on link "Log out" at bounding box center [720, 176] width 137 height 29
